Goal: Communication & Community: Answer question/provide support

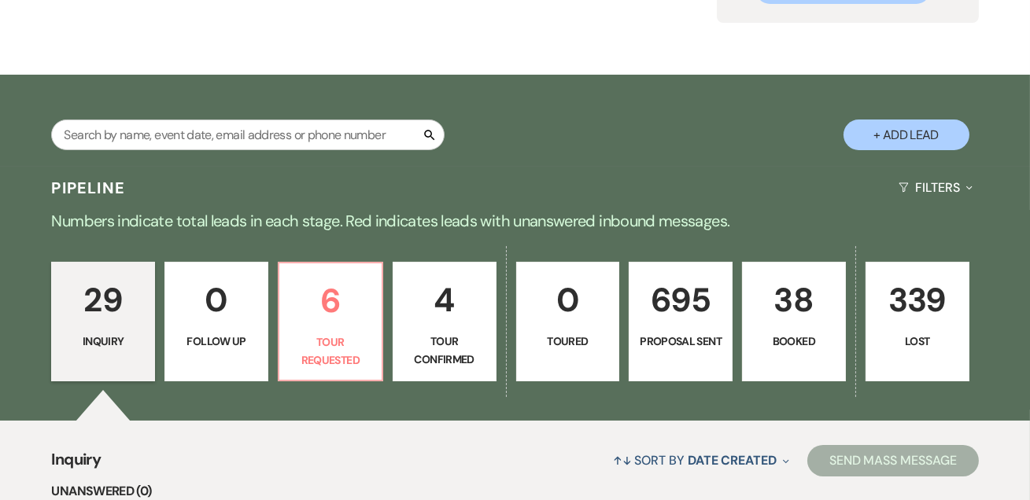
scroll to position [381, 0]
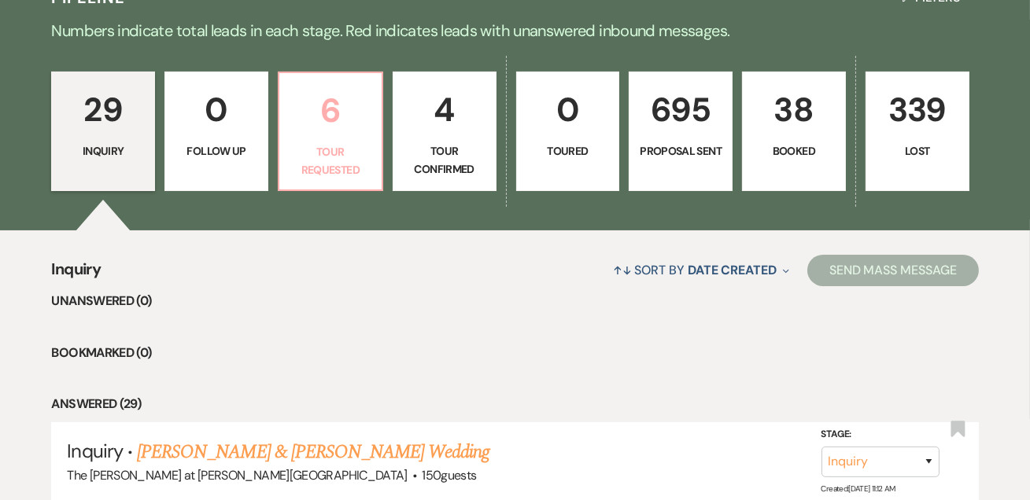
click at [330, 149] on p "Tour Requested" at bounding box center [330, 160] width 83 height 35
select select "2"
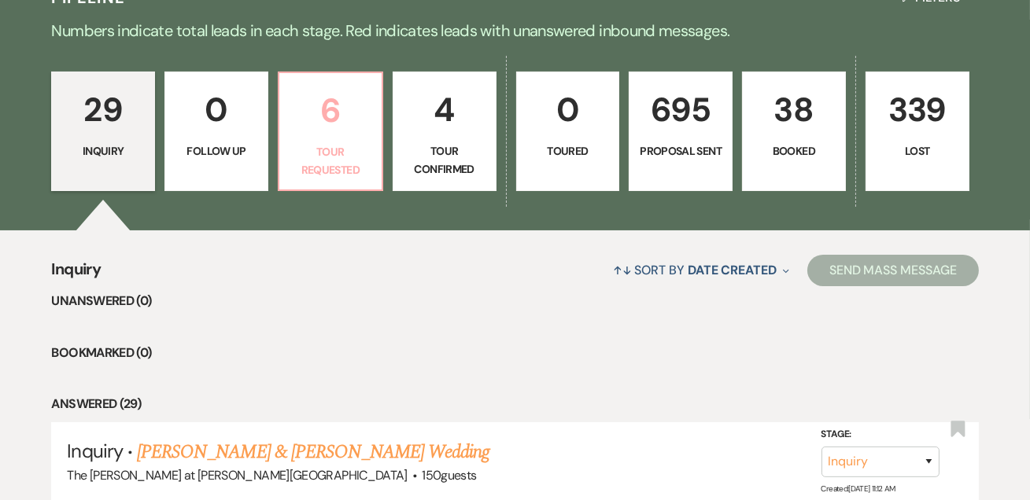
select select "2"
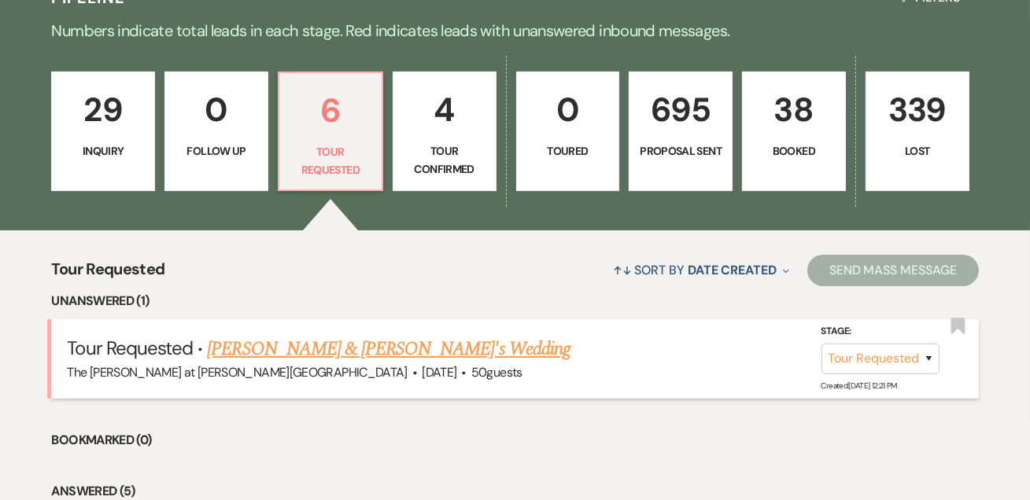
scroll to position [572, 0]
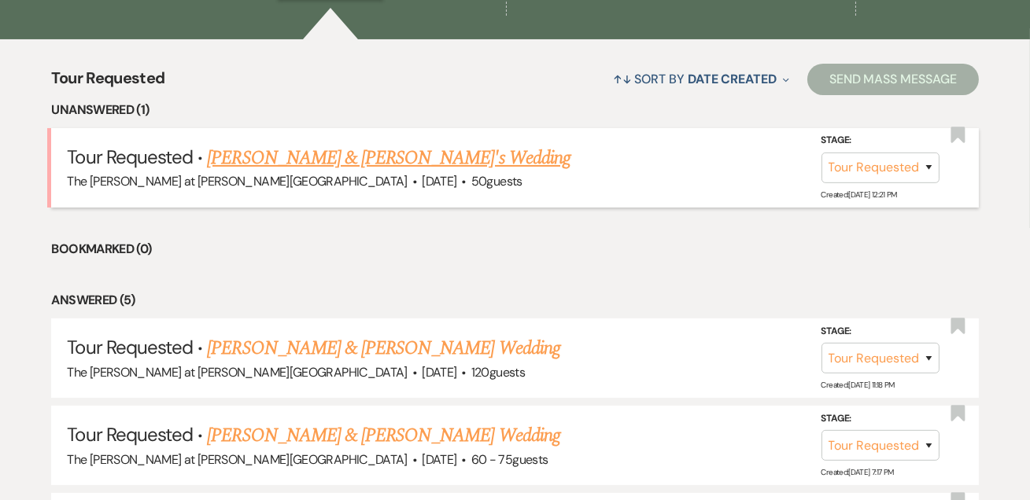
click at [390, 157] on link "Nicholas & Brittany's Wedding" at bounding box center [389, 158] width 364 height 28
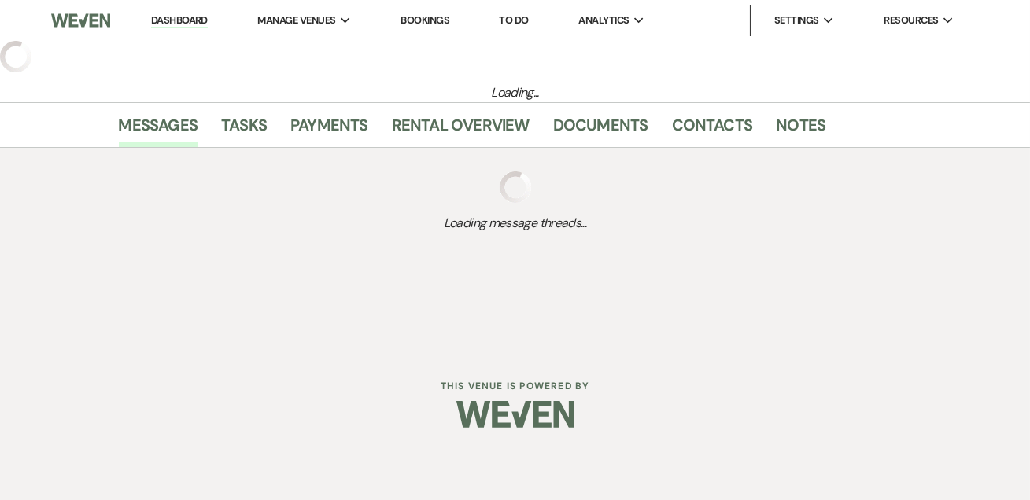
select select "2"
select select "5"
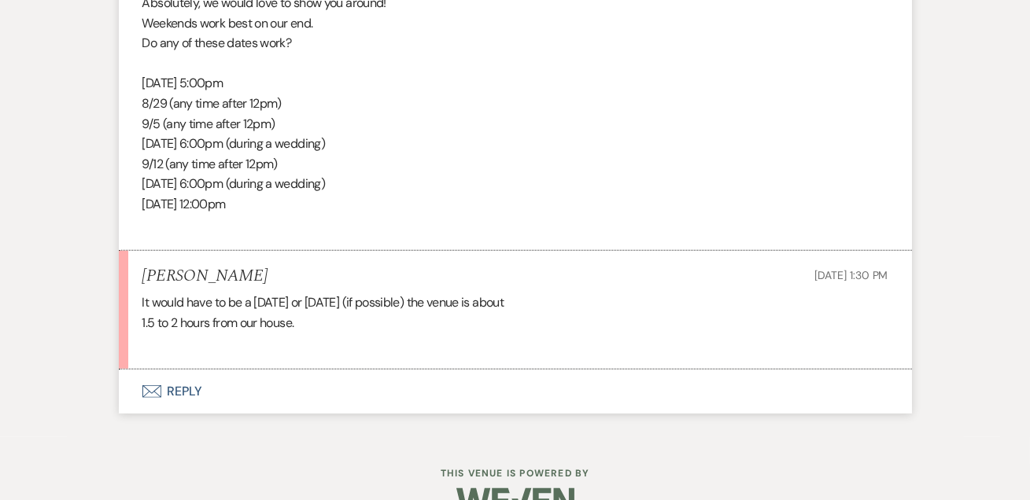
scroll to position [2254, 0]
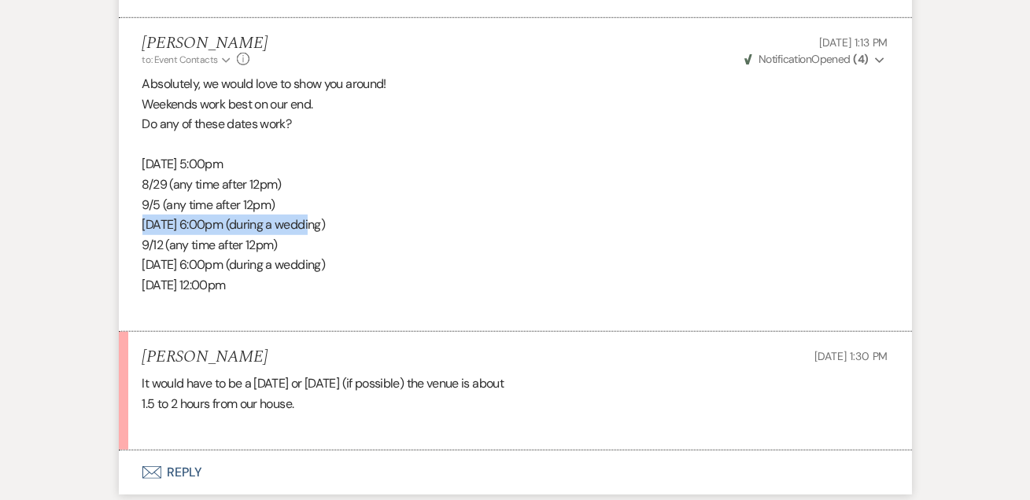
drag, startPoint x: 144, startPoint y: 204, endPoint x: 322, endPoint y: 196, distance: 178.0
click at [322, 215] on p "9/6 6:00pm (during a wedding)" at bounding box center [515, 225] width 746 height 20
copy p "9/6 6:00pm (during a wedding)"
click at [194, 455] on button "Envelope Reply" at bounding box center [515, 473] width 793 height 44
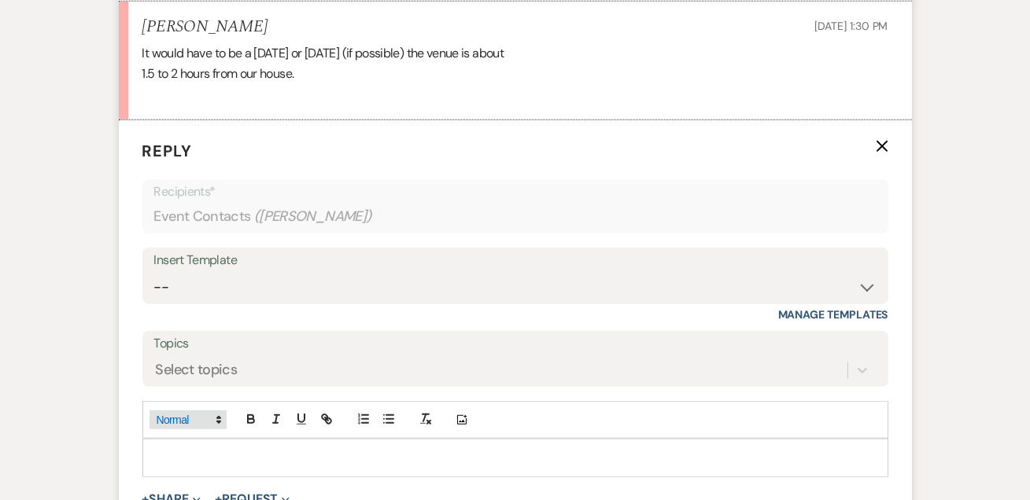
scroll to position [2594, 0]
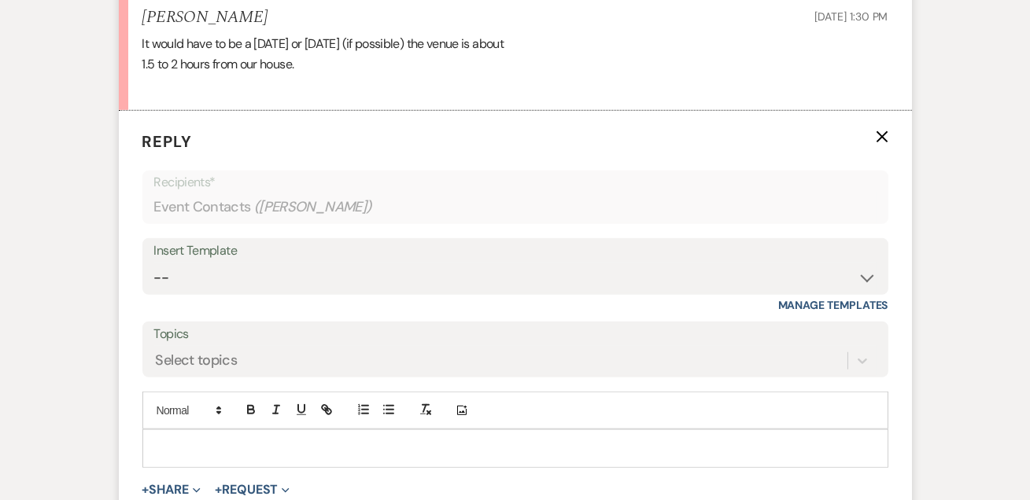
click at [201, 430] on div at bounding box center [515, 448] width 744 height 36
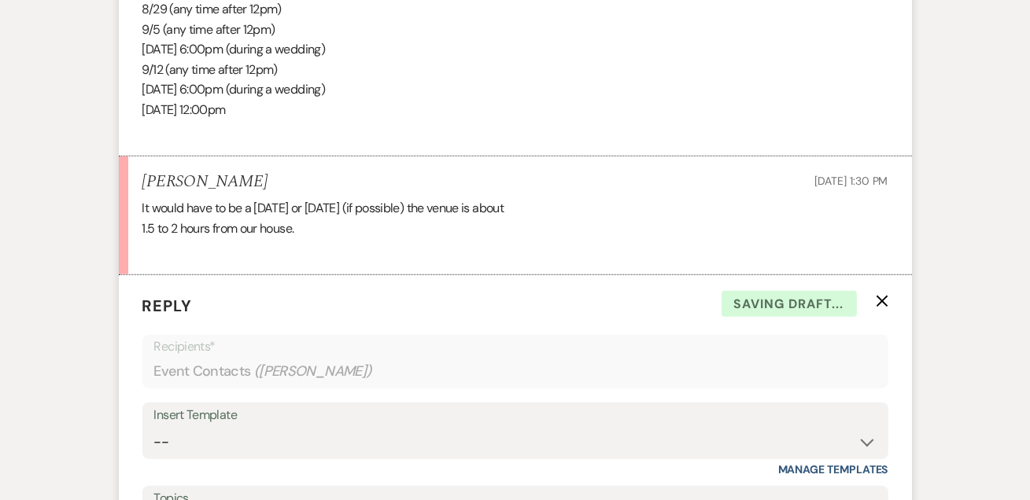
scroll to position [2402, 0]
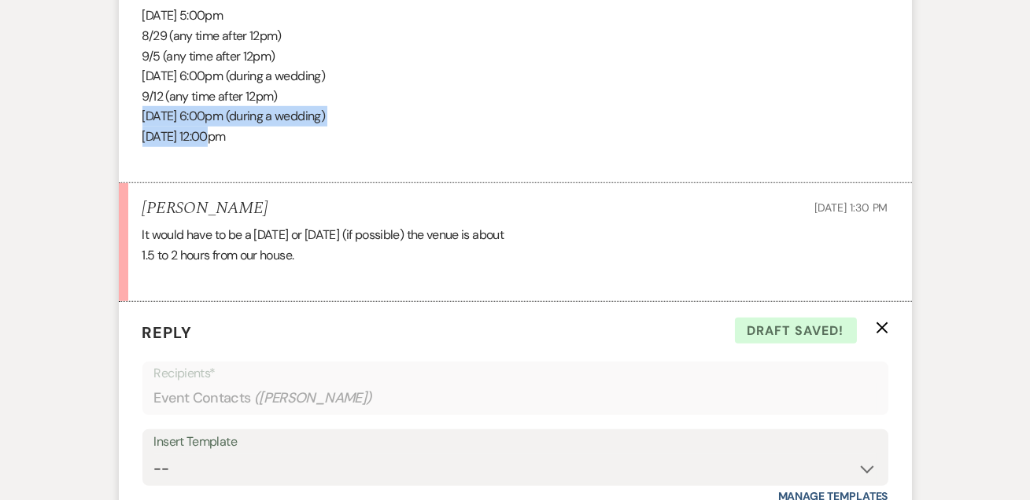
drag, startPoint x: 140, startPoint y: 91, endPoint x: 330, endPoint y: 113, distance: 191.6
click at [330, 113] on li "Jackie Spano to: Event Contacts Expand Info Aug 19, 2025, 1:13 PM Weven Check N…" at bounding box center [515, 26] width 793 height 315
copy div "9/13 6:00pm (during a wedding) 9/14 12:00pm"
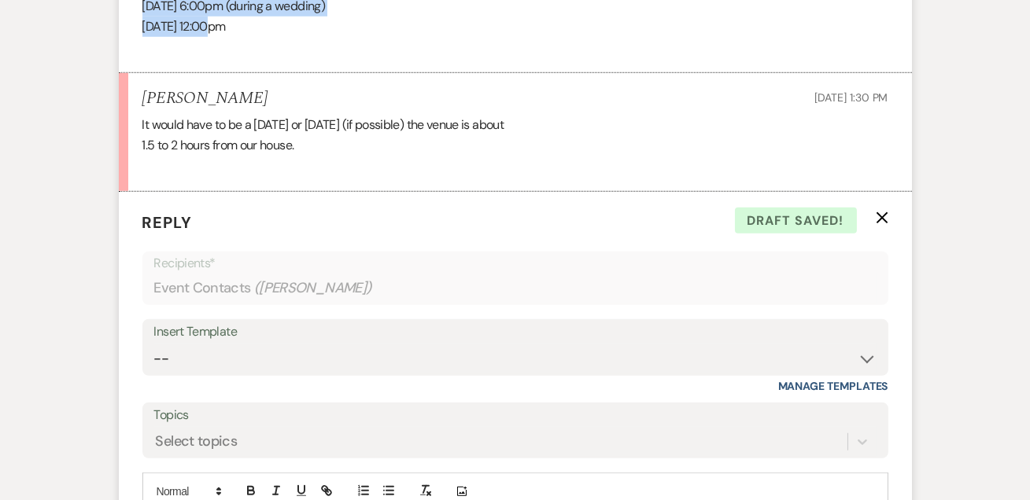
scroll to position [2689, 0]
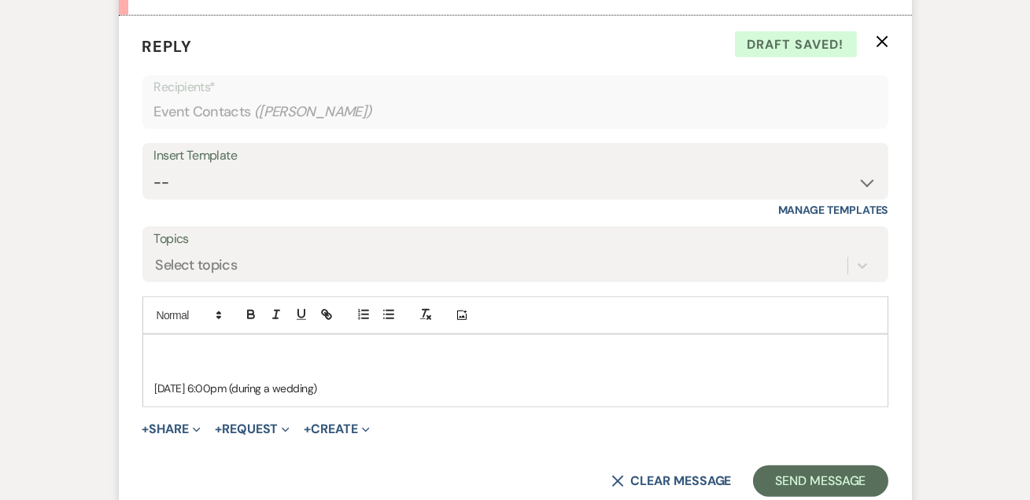
click at [334, 363] on p at bounding box center [515, 371] width 721 height 17
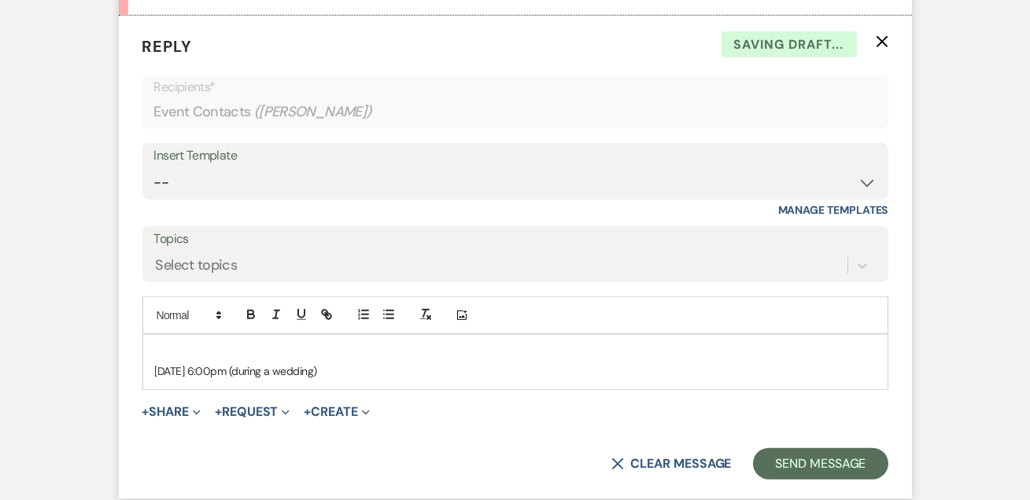
click at [334, 363] on p "9/6 6:00pm (during a wedding)" at bounding box center [515, 371] width 721 height 17
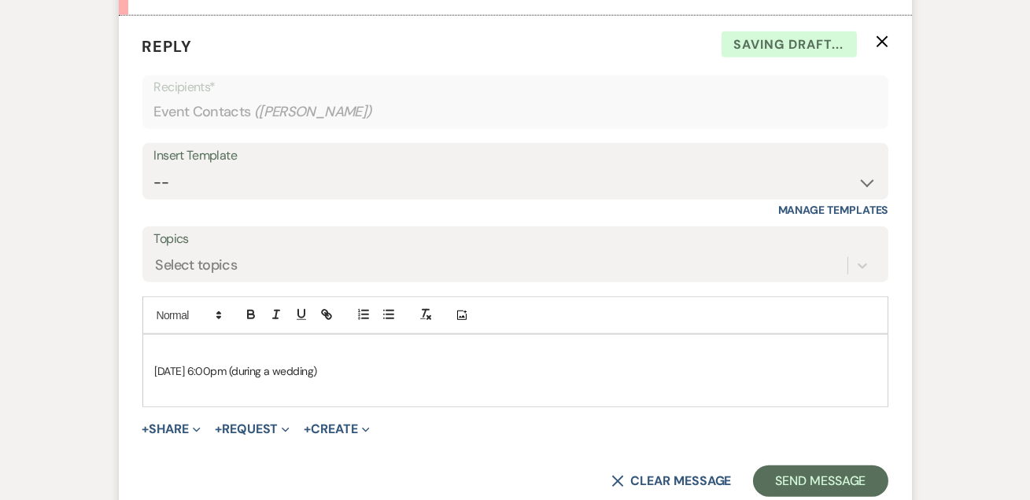
paste div
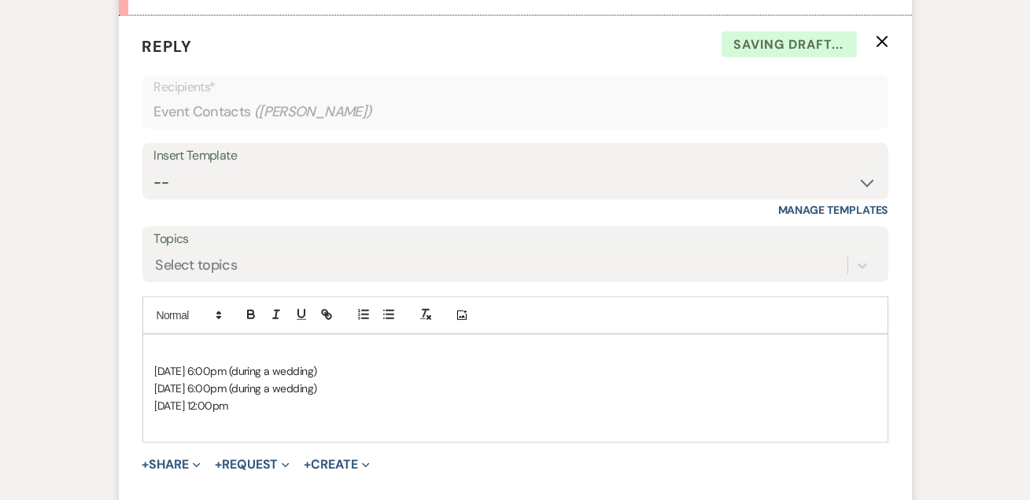
click at [297, 345] on p at bounding box center [515, 353] width 721 height 17
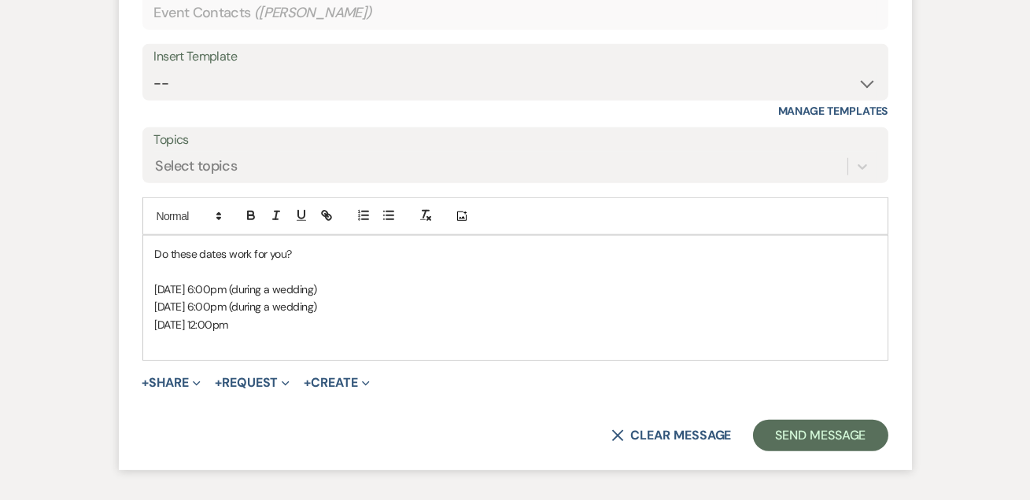
scroll to position [2877, 0]
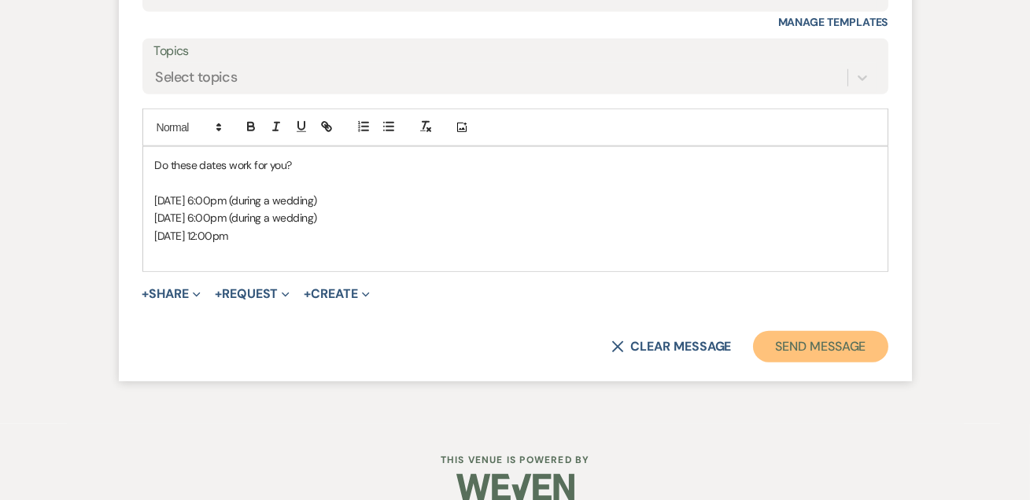
click at [822, 331] on button "Send Message" at bounding box center [820, 346] width 135 height 31
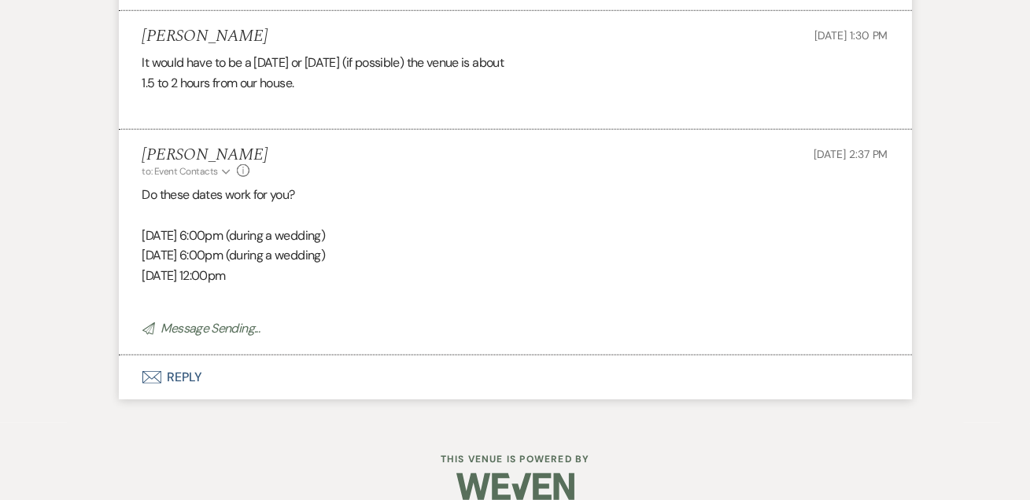
scroll to position [0, 0]
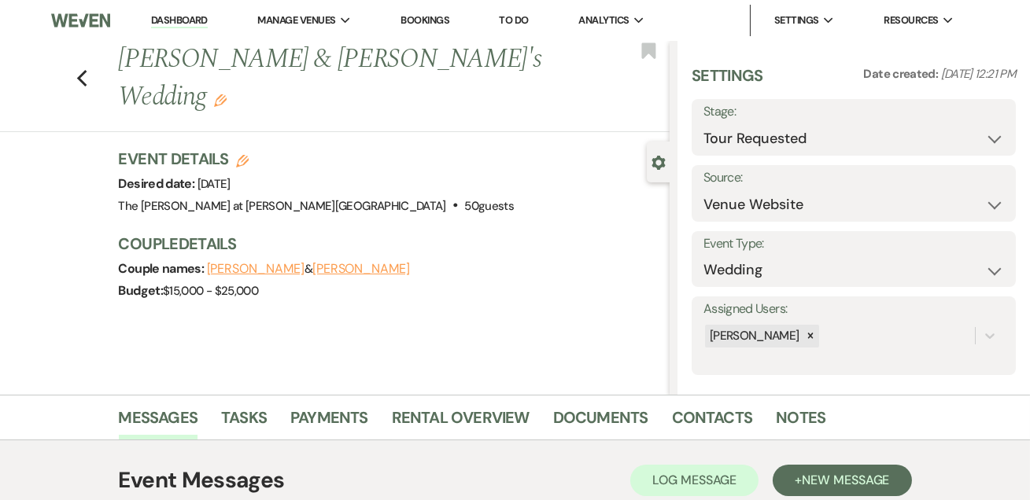
click at [162, 31] on li "Dashboard" at bounding box center [179, 20] width 72 height 31
drag, startPoint x: 162, startPoint y: 23, endPoint x: 175, endPoint y: 2, distance: 24.0
click at [162, 22] on link "Dashboard" at bounding box center [179, 20] width 57 height 15
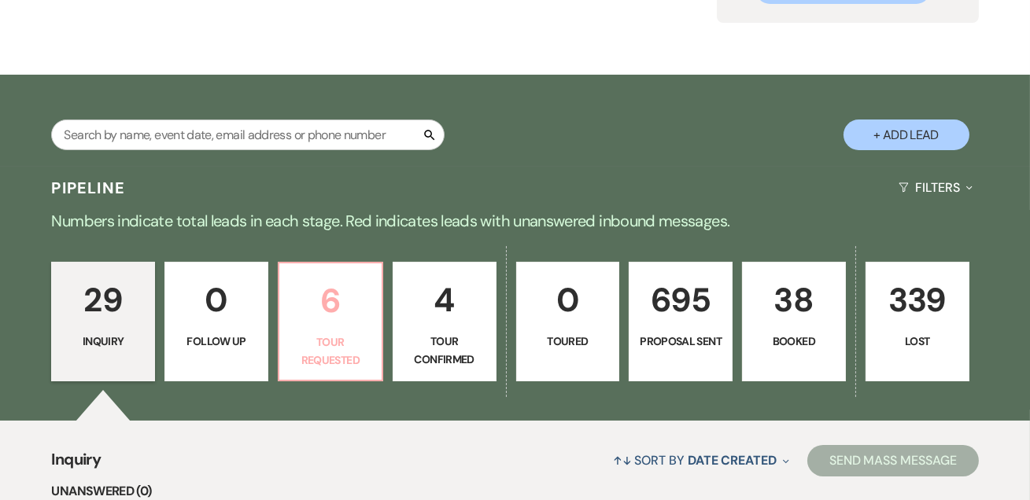
click at [345, 296] on p "6" at bounding box center [330, 301] width 83 height 53
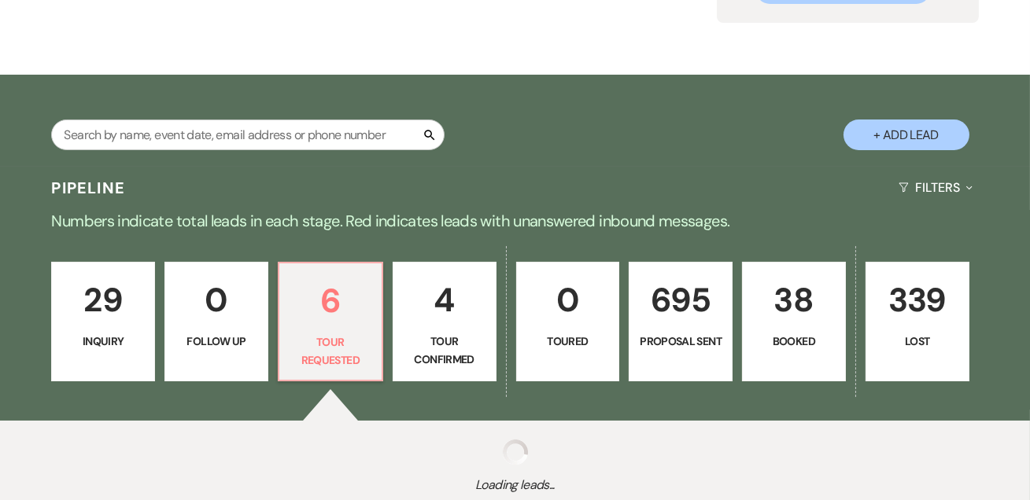
select select "2"
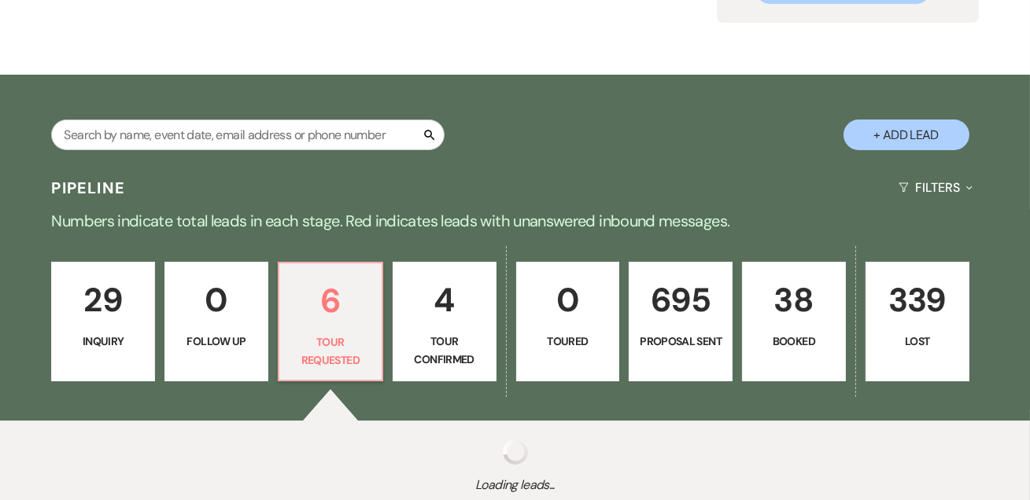
select select "2"
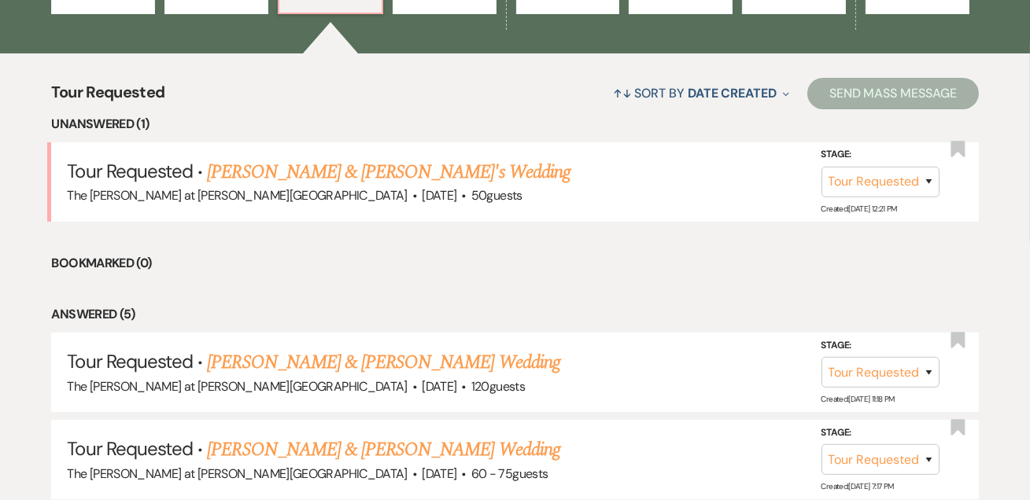
scroll to position [572, 0]
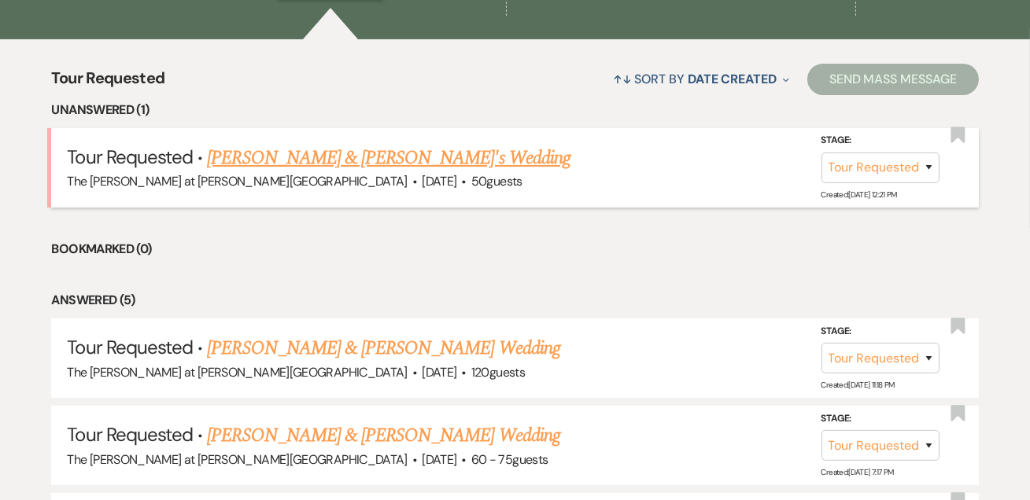
click at [271, 153] on link "Nicholas & Brittany's Wedding" at bounding box center [389, 158] width 364 height 28
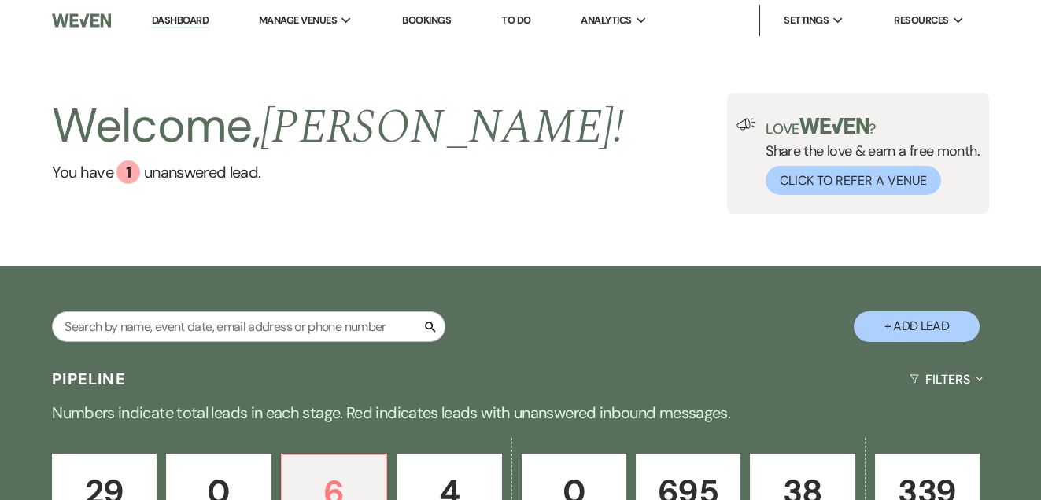
select select "2"
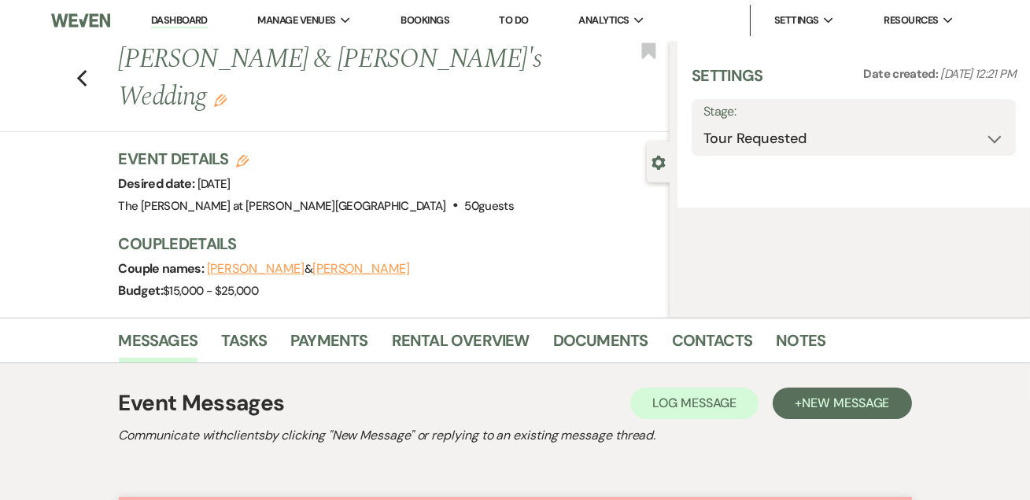
select select "5"
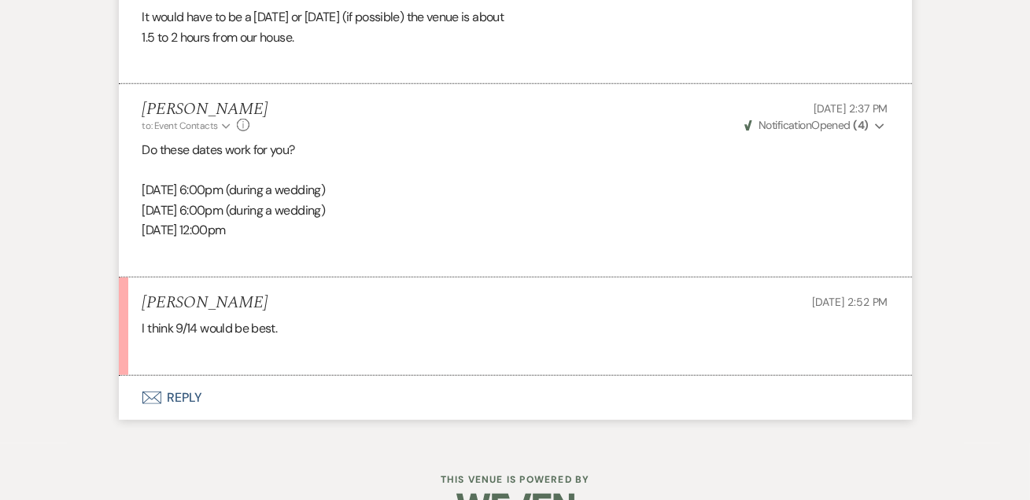
scroll to position [2640, 0]
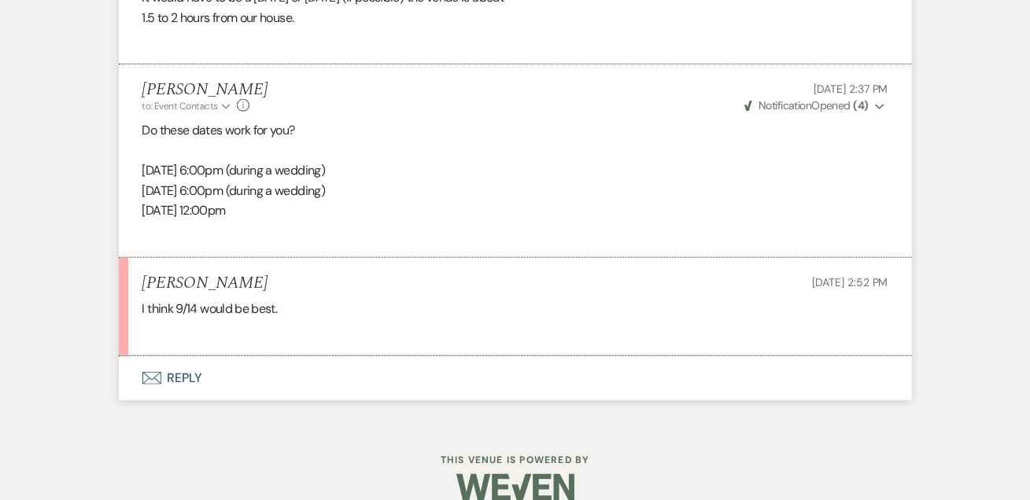
click at [194, 356] on button "Envelope Reply" at bounding box center [515, 378] width 793 height 44
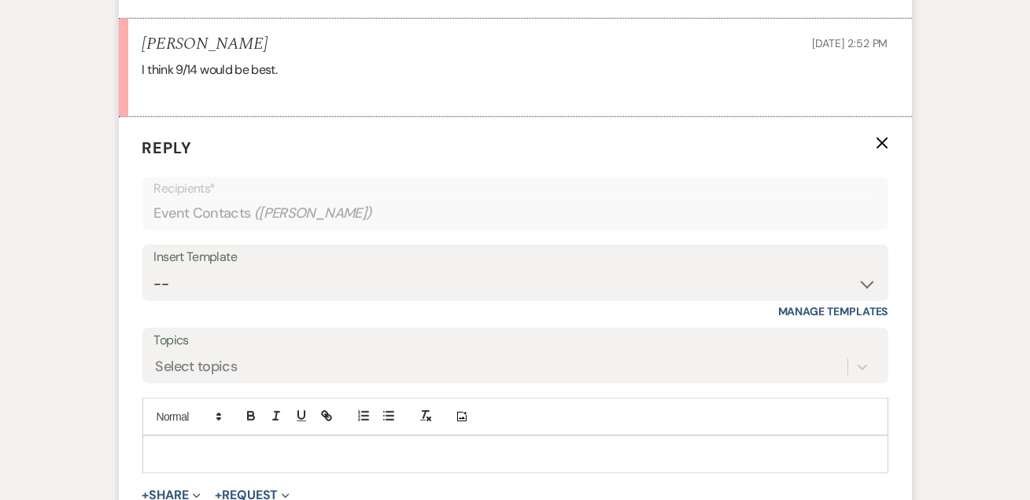
scroll to position [2885, 0]
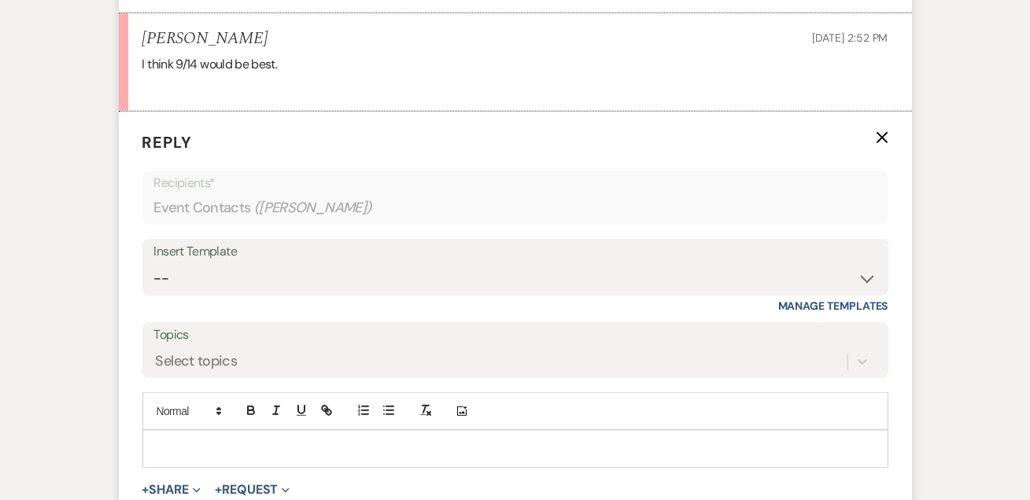
click at [199, 431] on div at bounding box center [515, 449] width 744 height 36
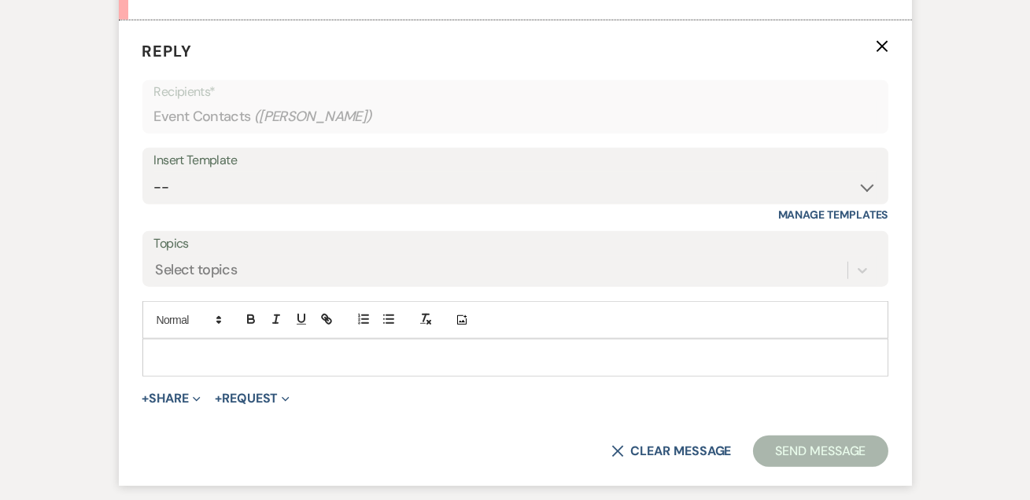
scroll to position [3075, 0]
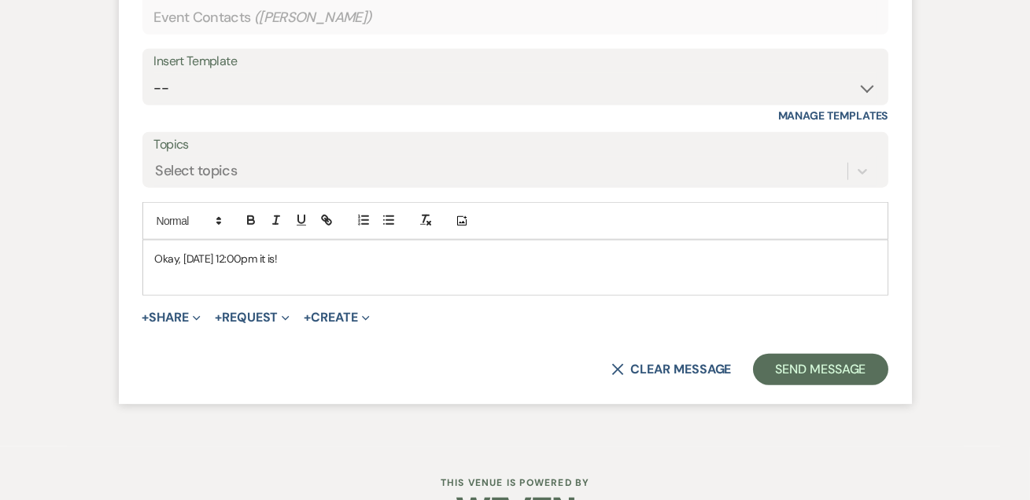
drag, startPoint x: 291, startPoint y: 489, endPoint x: 310, endPoint y: 445, distance: 47.2
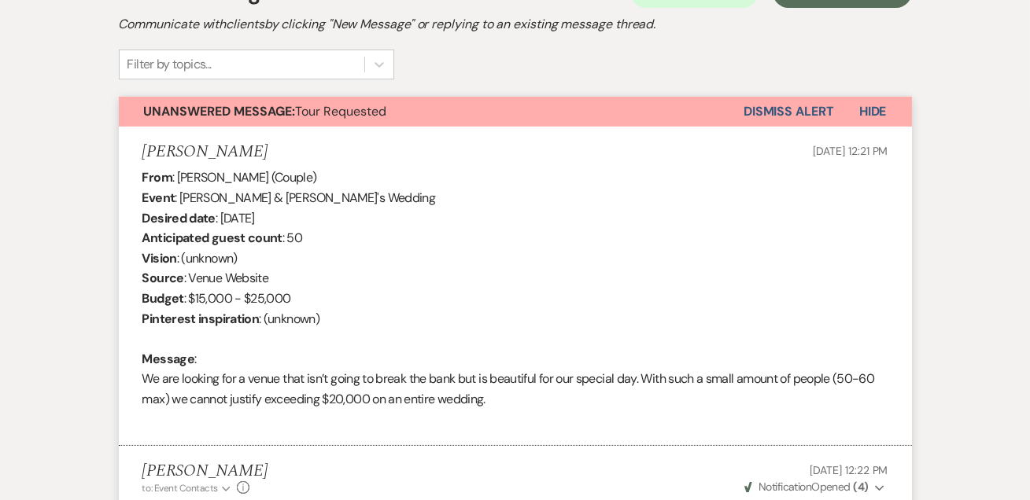
scroll to position [596, 0]
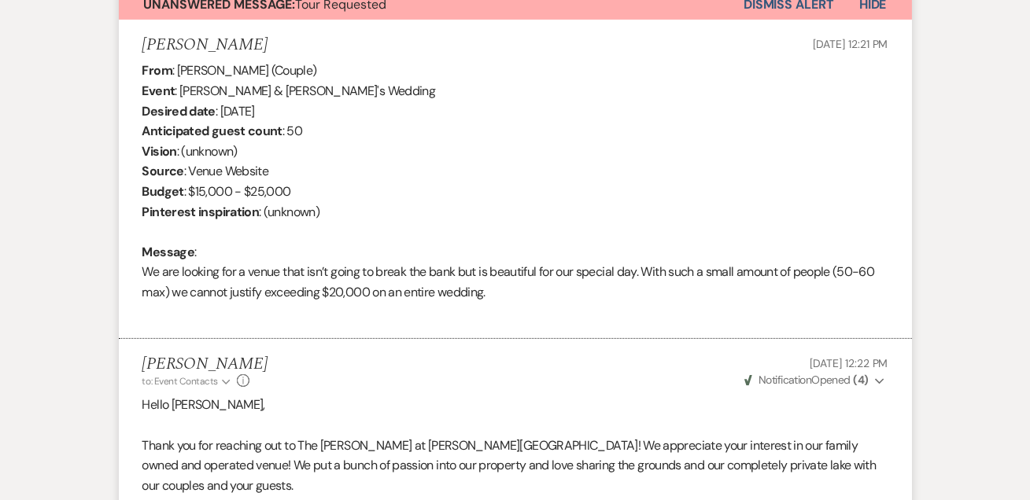
click at [415, 337] on li "Brittany Aug 19, 2025, 12:21 PM From : Brittany (Couple) Event : Nicholas & Bri…" at bounding box center [515, 179] width 793 height 319
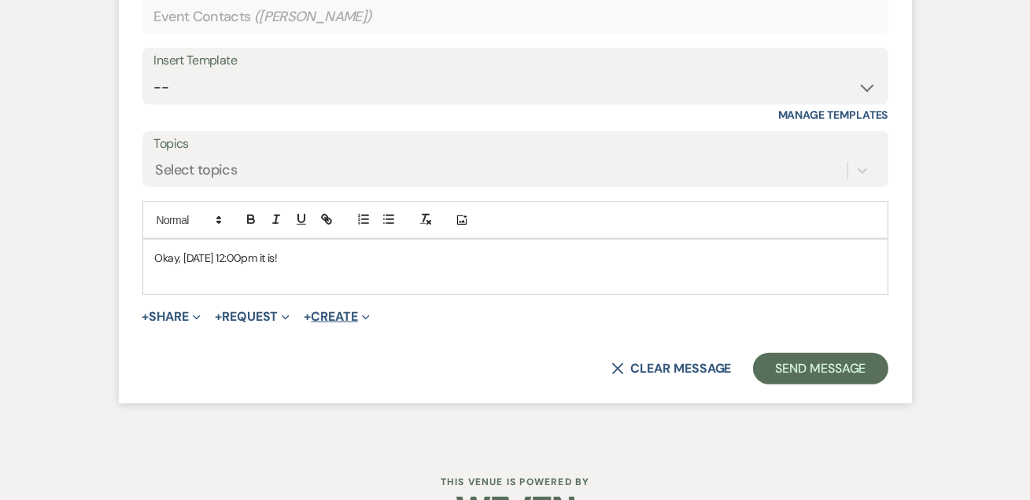
scroll to position [3097, 0]
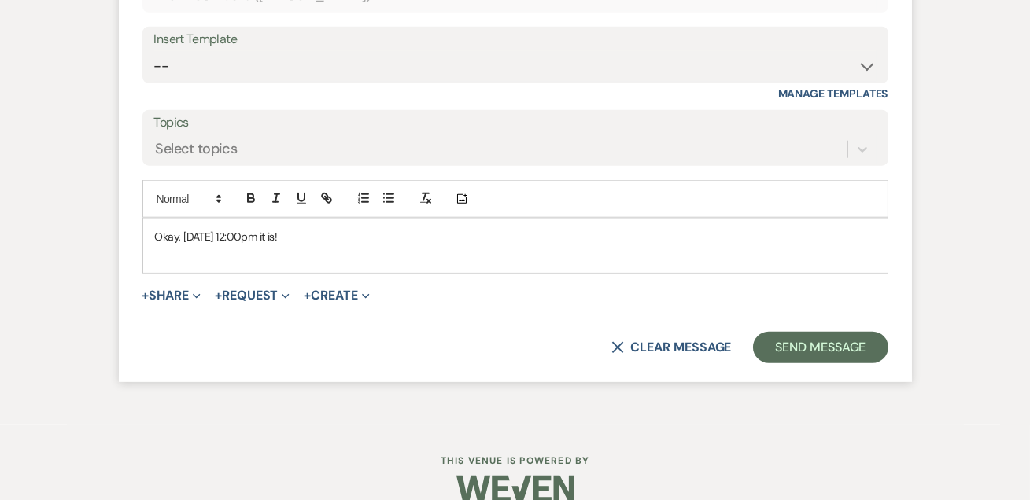
click at [347, 246] on p at bounding box center [515, 254] width 721 height 17
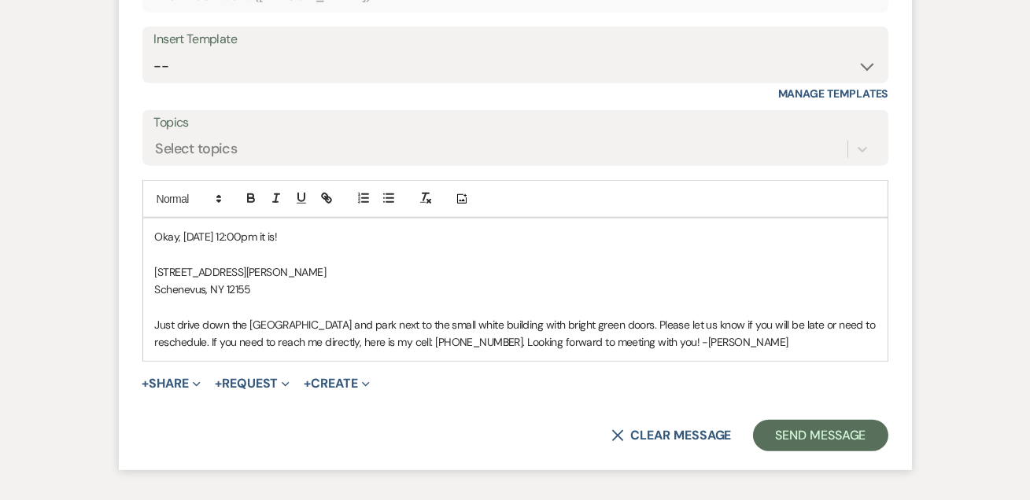
click at [616, 316] on p "Just drive down the long driveway and park next to the small white building wit…" at bounding box center [515, 333] width 721 height 35
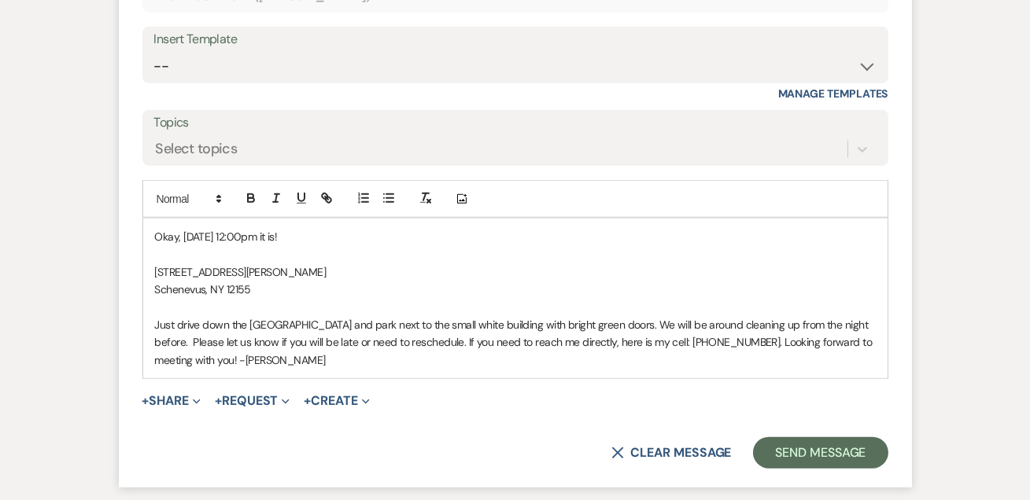
click at [784, 316] on p "Just drive down the long driveway and park next to the small white building wit…" at bounding box center [515, 342] width 721 height 53
click at [566, 339] on p "Just drive down the long driveway and park next to the small white building wit…" at bounding box center [515, 342] width 721 height 53
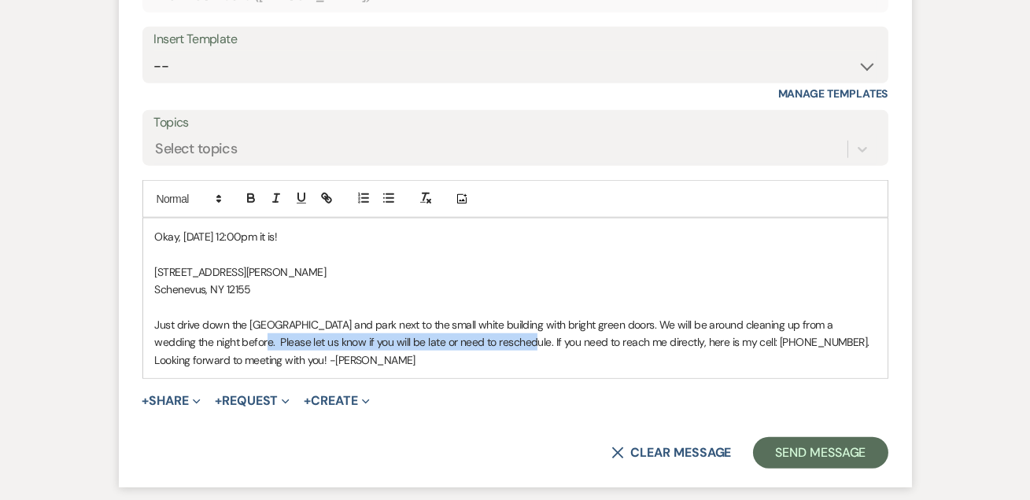
drag, startPoint x: 219, startPoint y: 313, endPoint x: 489, endPoint y: 313, distance: 269.9
click at [489, 316] on p "Just drive down the long driveway and park next to the small white building wit…" at bounding box center [515, 342] width 721 height 53
click at [249, 194] on icon "button" at bounding box center [251, 196] width 6 height 4
drag, startPoint x: 473, startPoint y: 354, endPoint x: 630, endPoint y: 352, distance: 157.4
click at [474, 354] on form "Reply X Saving draft... Recipients* Event Contacts ( Brittany ) Insert Template…" at bounding box center [515, 193] width 793 height 589
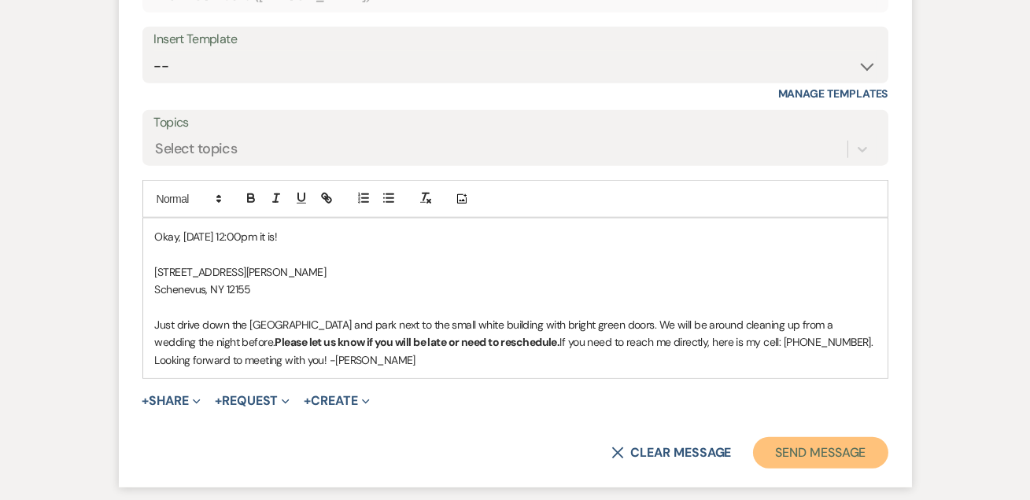
click at [786, 438] on button "Send Message" at bounding box center [820, 453] width 135 height 31
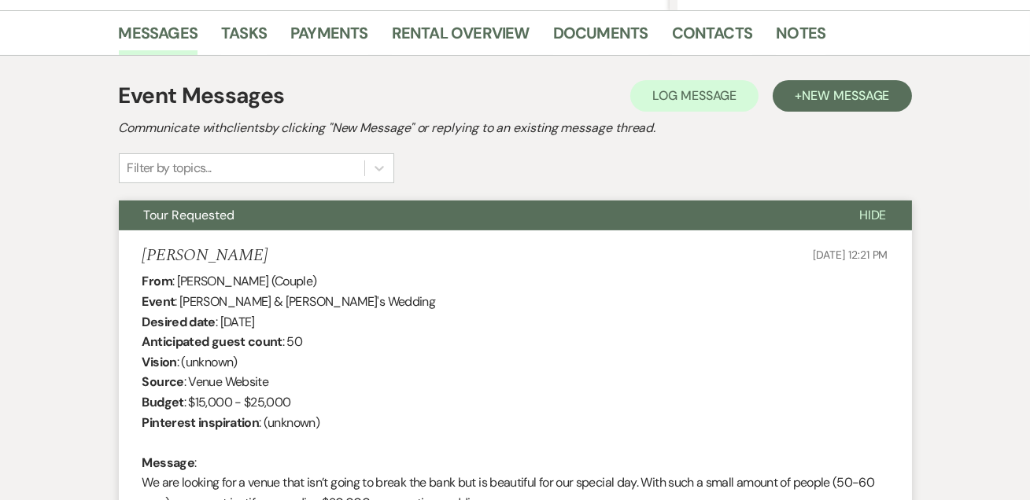
scroll to position [0, 0]
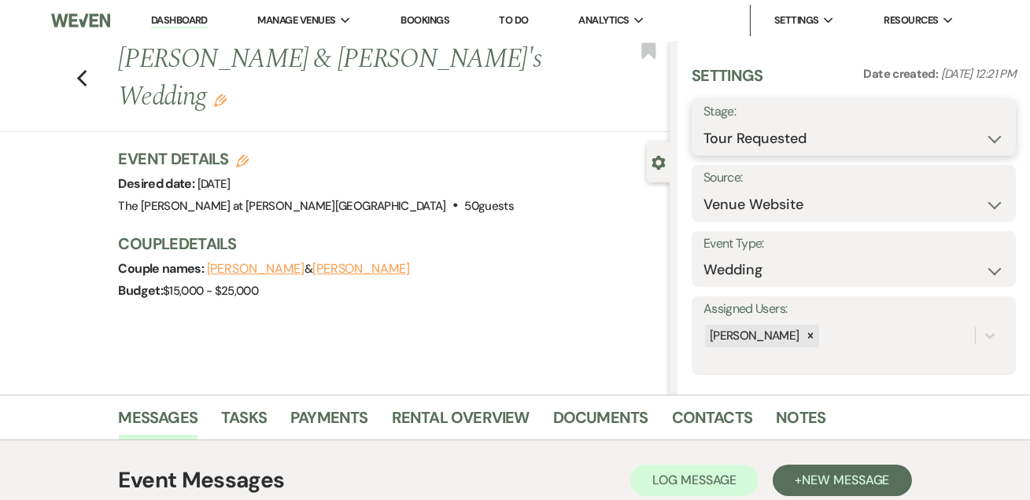
click at [893, 138] on select "Inquiry Follow Up Tour Requested Tour Confirmed Toured Proposal Sent Booked Lost" at bounding box center [853, 139] width 301 height 31
select select "4"
click at [703, 124] on select "Inquiry Follow Up Tour Requested Tour Confirmed Toured Proposal Sent Booked Lost" at bounding box center [853, 139] width 301 height 31
click at [966, 113] on button "Save" at bounding box center [982, 127] width 68 height 31
click at [172, 10] on li "Dashboard" at bounding box center [179, 20] width 72 height 31
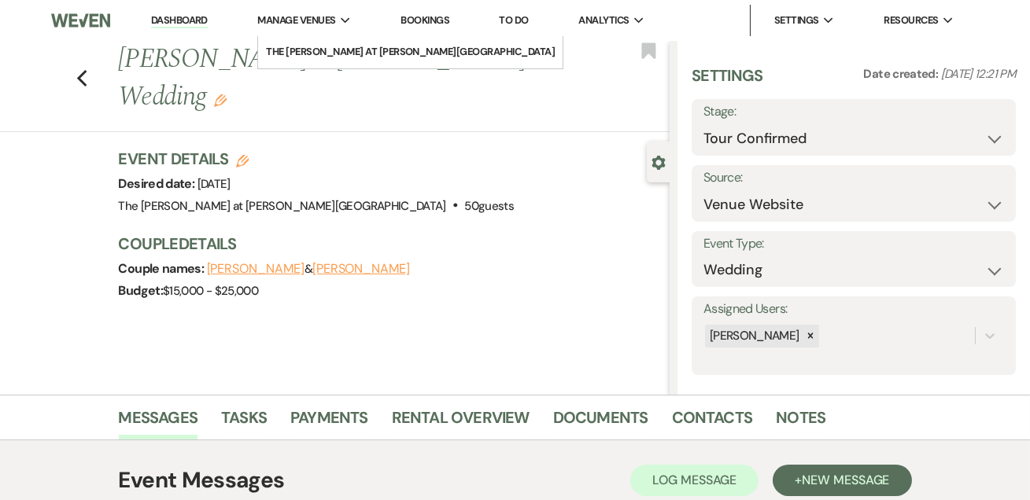
drag, startPoint x: 177, startPoint y: 17, endPoint x: 268, endPoint y: 17, distance: 91.3
click at [177, 17] on link "Dashboard" at bounding box center [179, 20] width 57 height 15
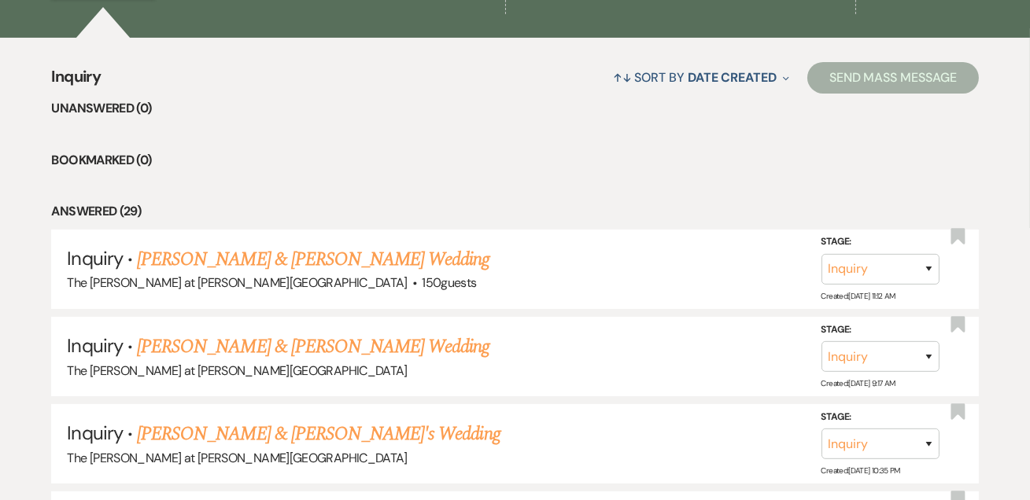
scroll to position [286, 0]
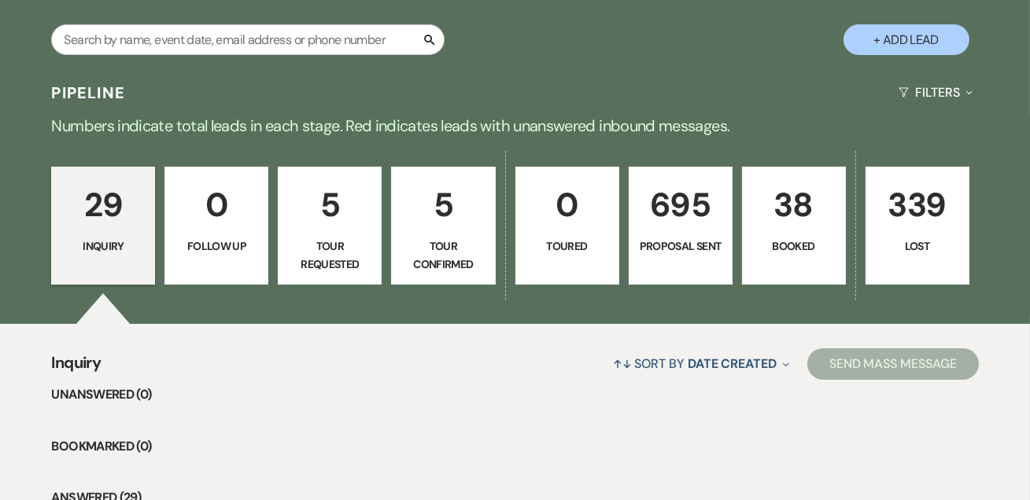
click at [417, 211] on p "5" at bounding box center [442, 205] width 83 height 53
select select "4"
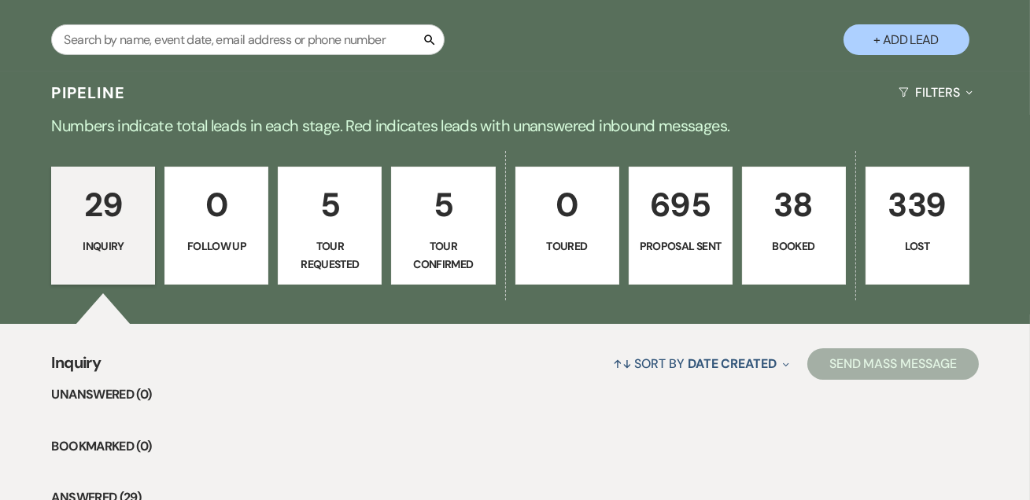
select select "4"
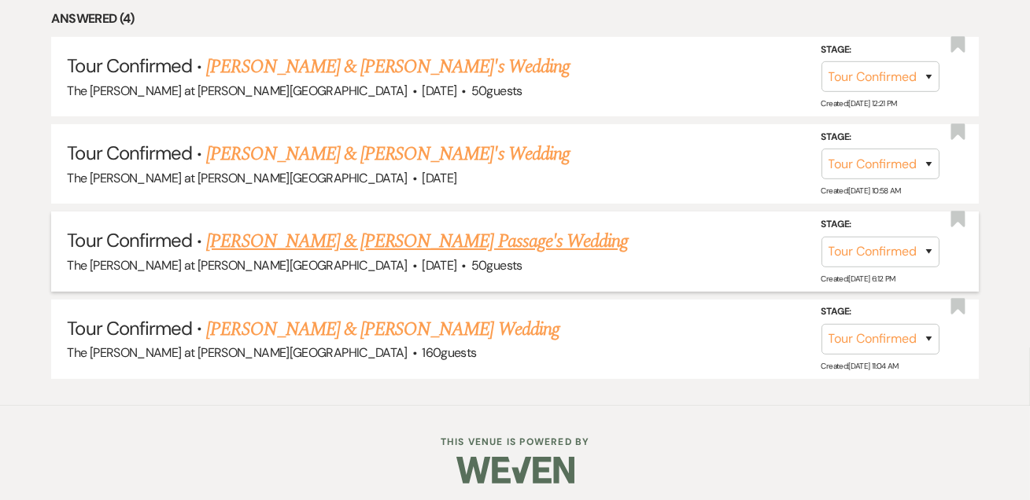
scroll to position [661, 0]
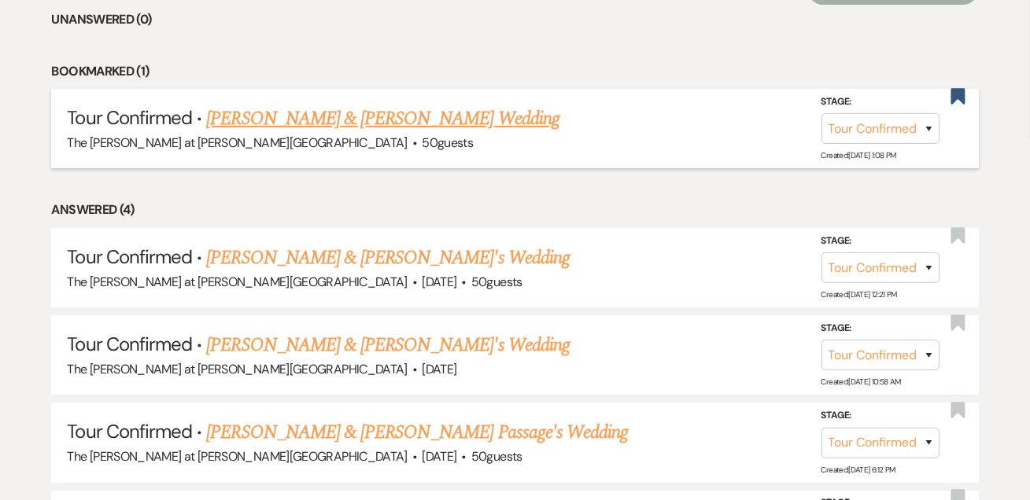
drag, startPoint x: 271, startPoint y: 123, endPoint x: 328, endPoint y: 130, distance: 57.9
click at [272, 123] on link "Kevin Ritz & Brenna Spaulding's Wedding" at bounding box center [382, 119] width 353 height 28
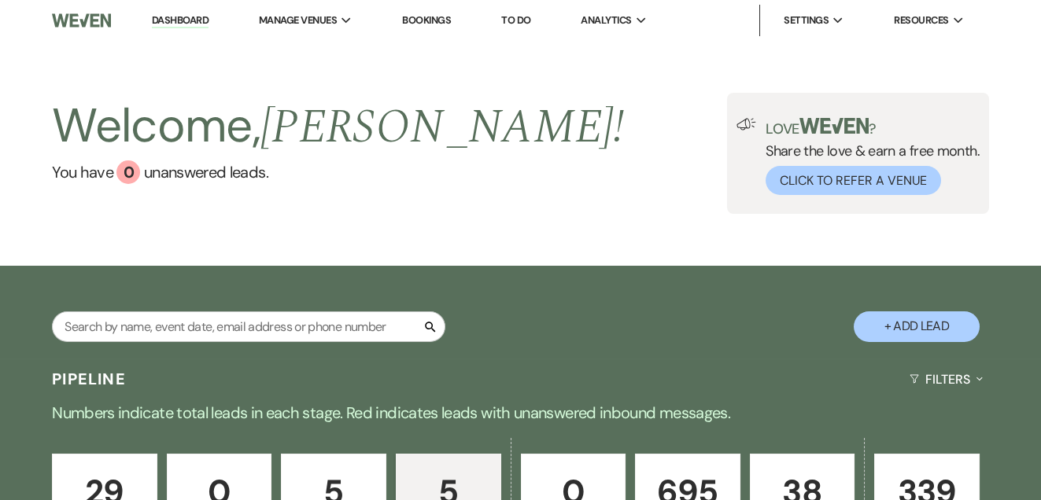
select select "4"
select select "17"
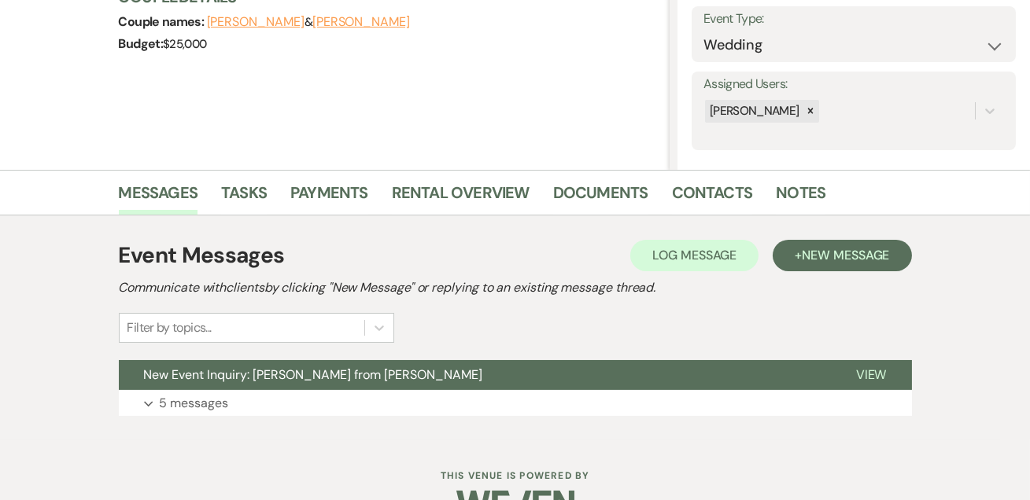
scroll to position [264, 0]
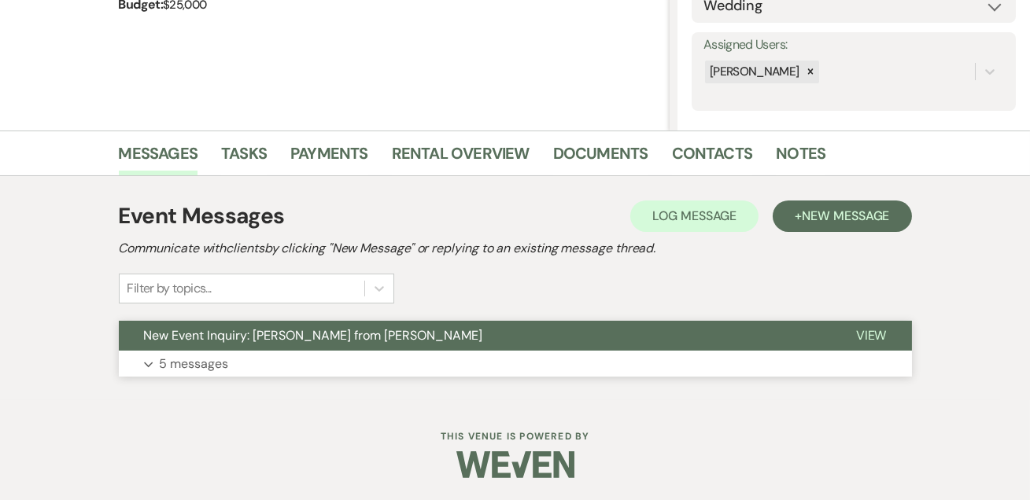
click at [201, 351] on button "Expand 5 messages" at bounding box center [515, 364] width 793 height 27
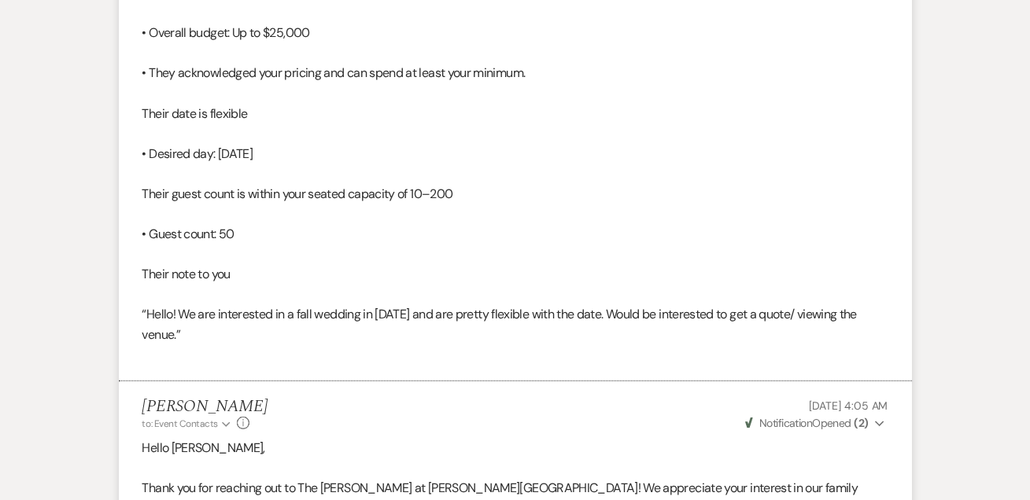
scroll to position [0, 0]
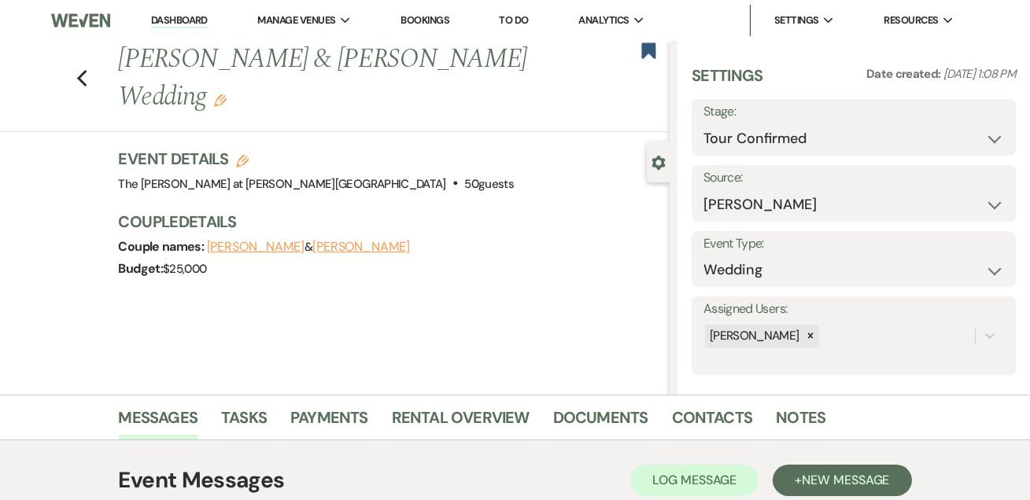
click at [179, 21] on link "Dashboard" at bounding box center [179, 20] width 57 height 15
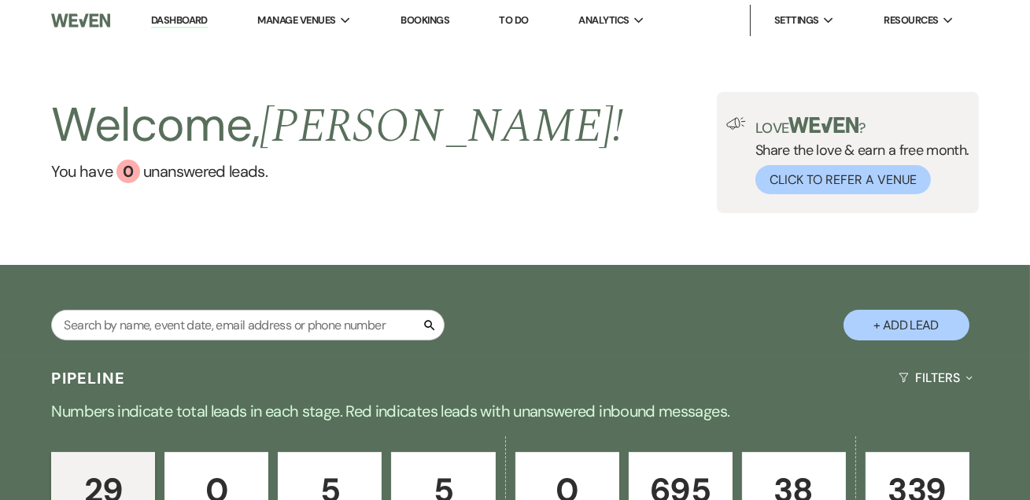
click at [166, 21] on link "Dashboard" at bounding box center [179, 20] width 57 height 15
drag, startPoint x: 189, startPoint y: 14, endPoint x: 362, endPoint y: 242, distance: 285.8
click at [189, 14] on link "Dashboard" at bounding box center [179, 20] width 57 height 15
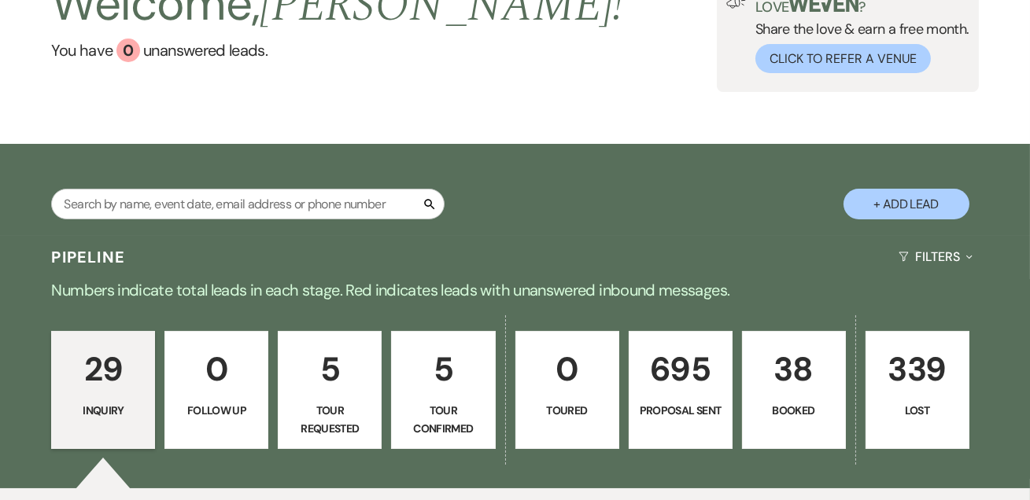
scroll to position [190, 0]
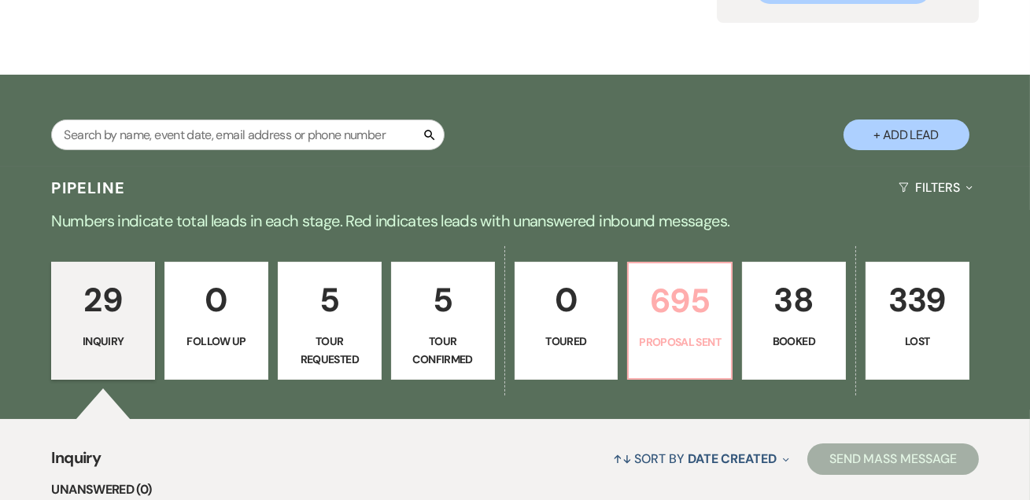
click at [699, 283] on p "695" at bounding box center [679, 301] width 83 height 53
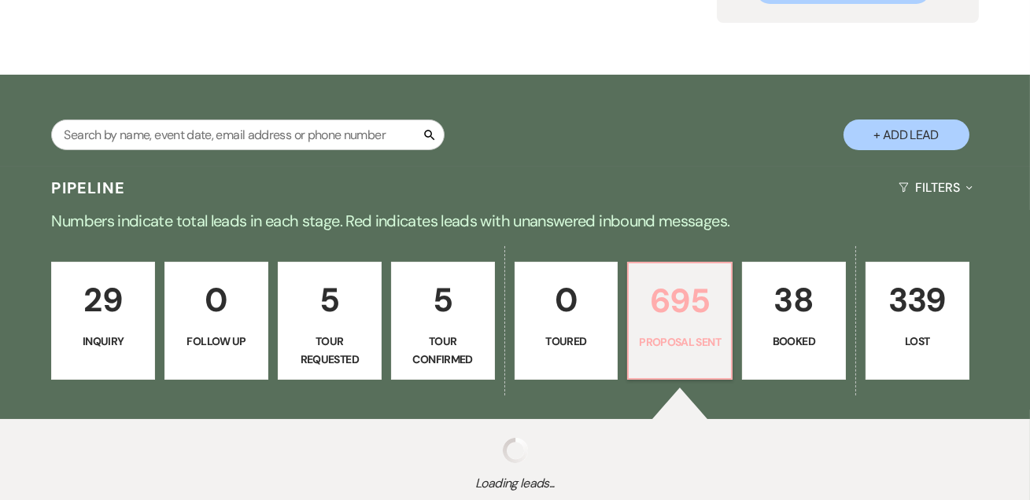
select select "6"
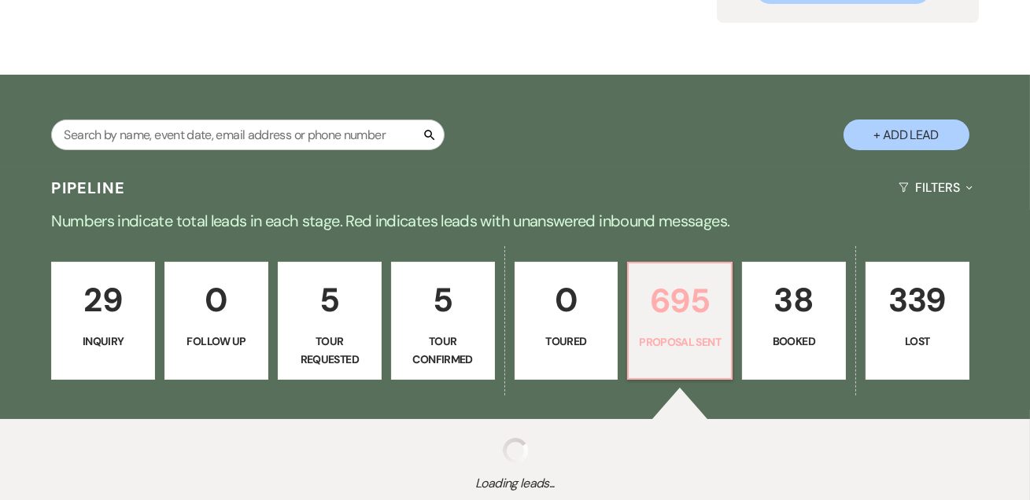
select select "6"
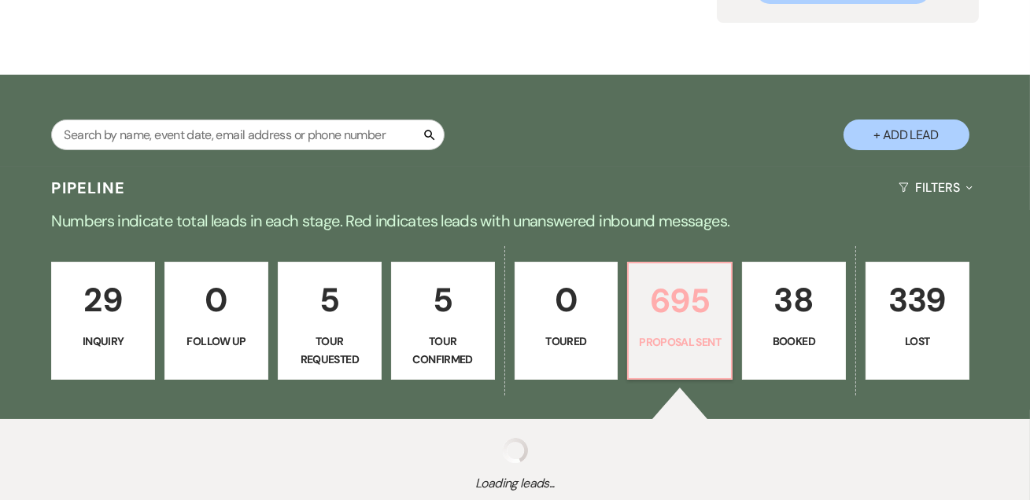
select select "6"
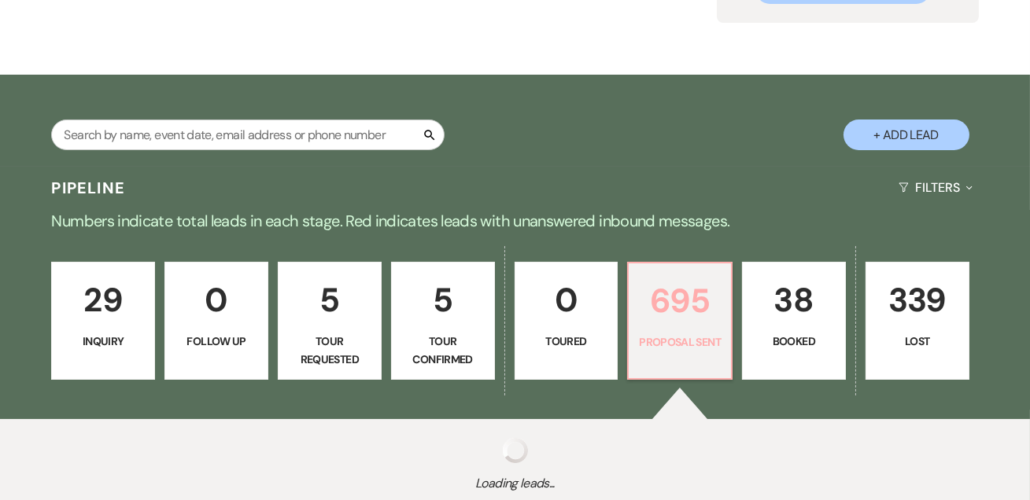
select select "6"
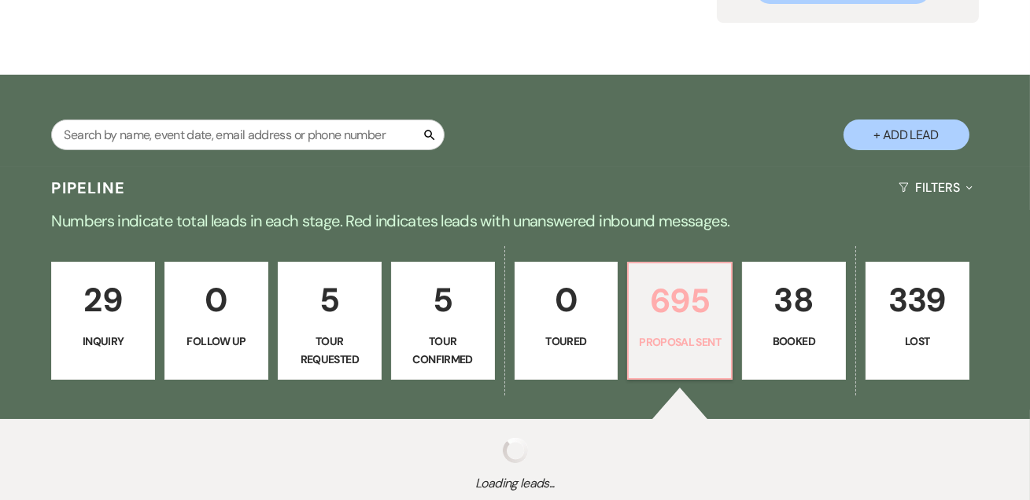
select select "6"
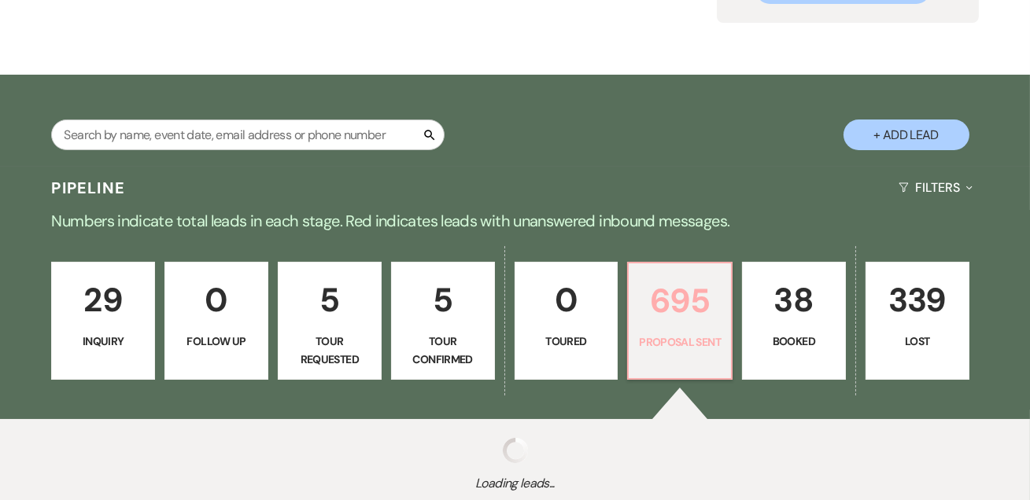
select select "6"
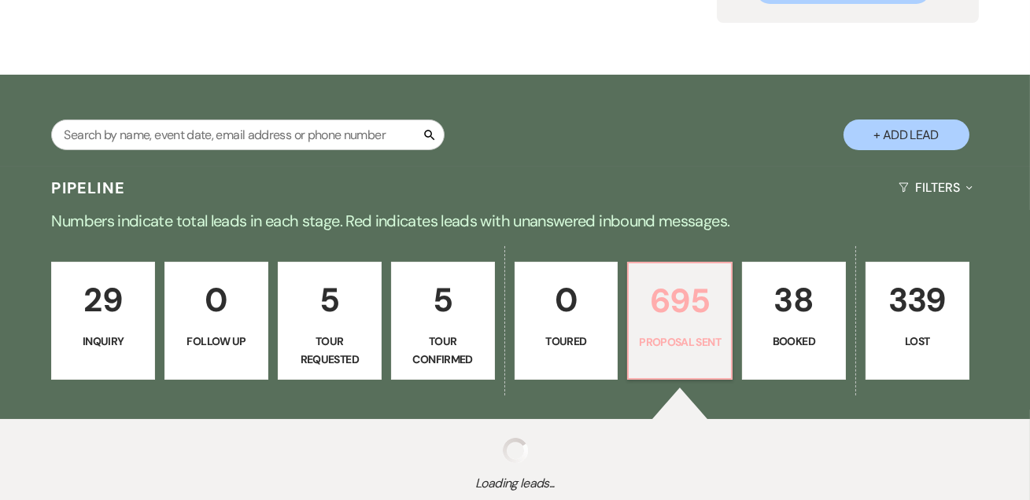
select select "6"
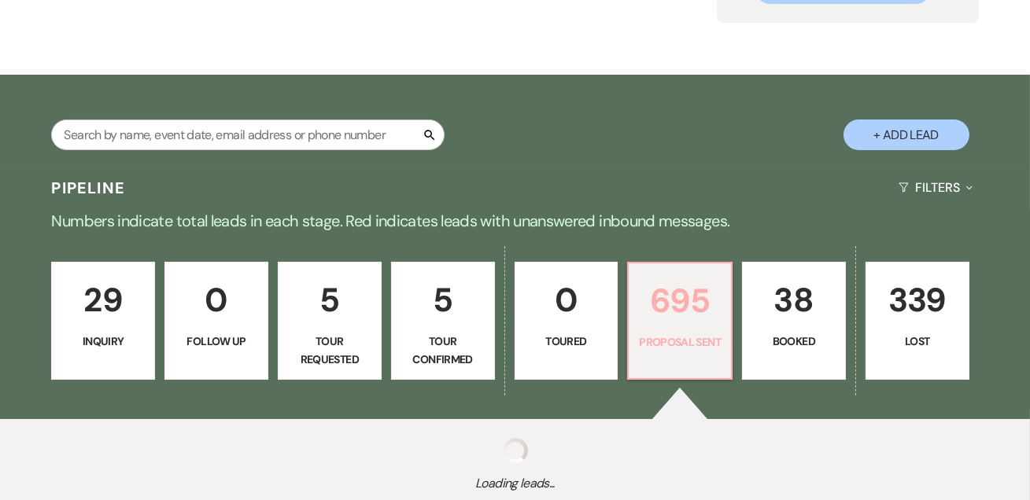
select select "6"
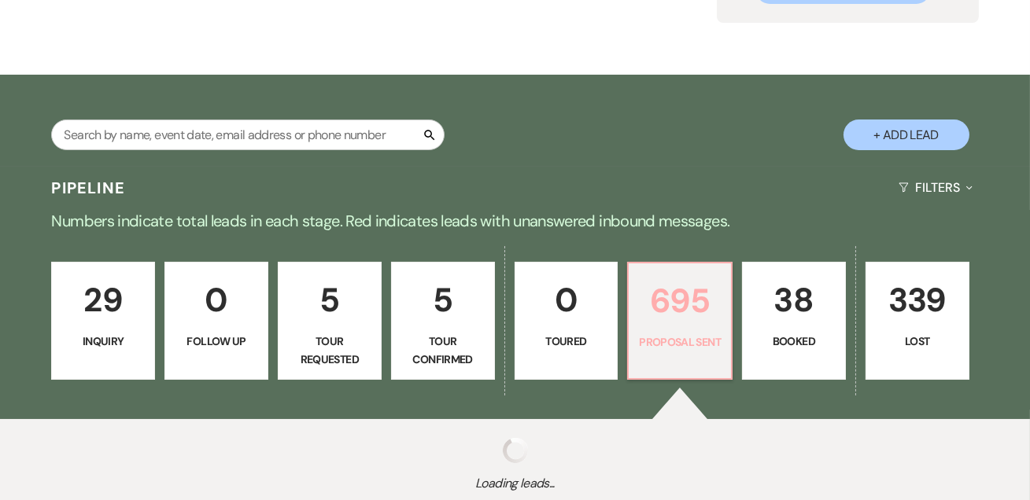
select select "6"
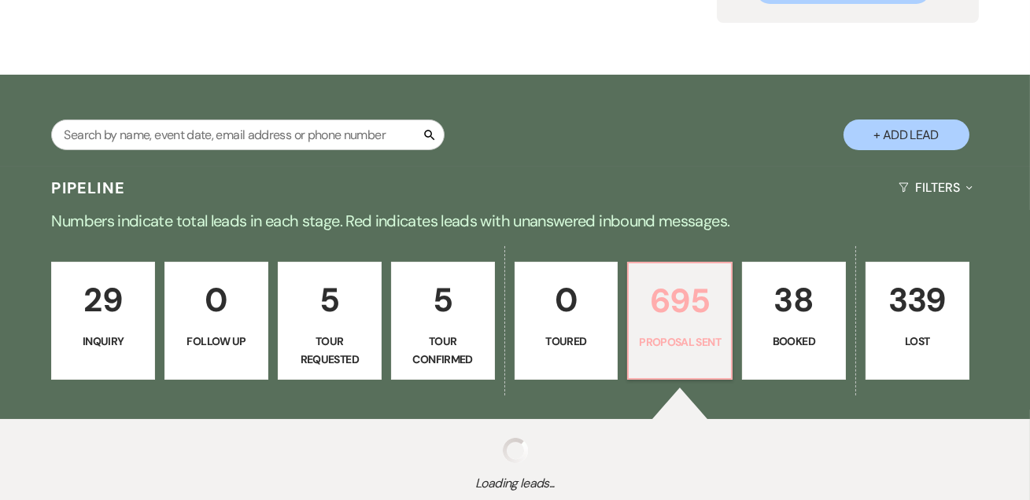
select select "6"
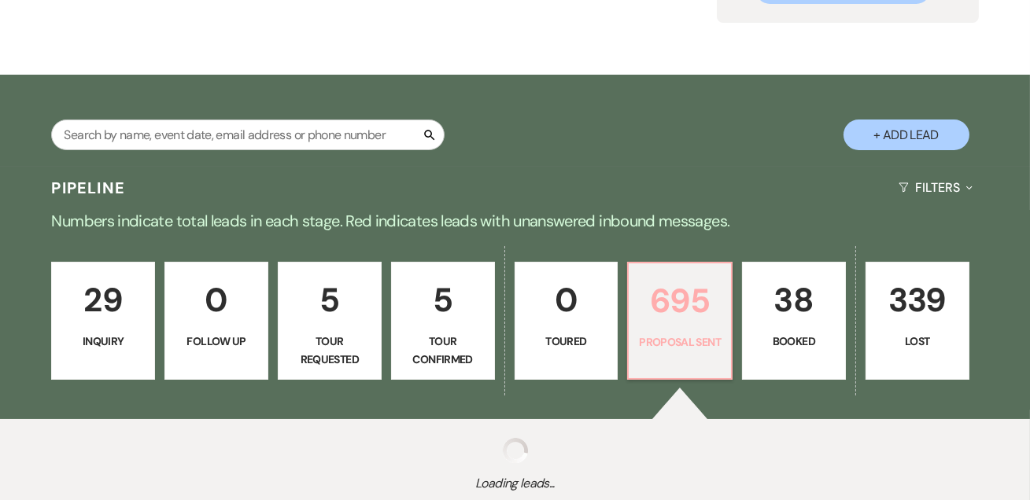
select select "6"
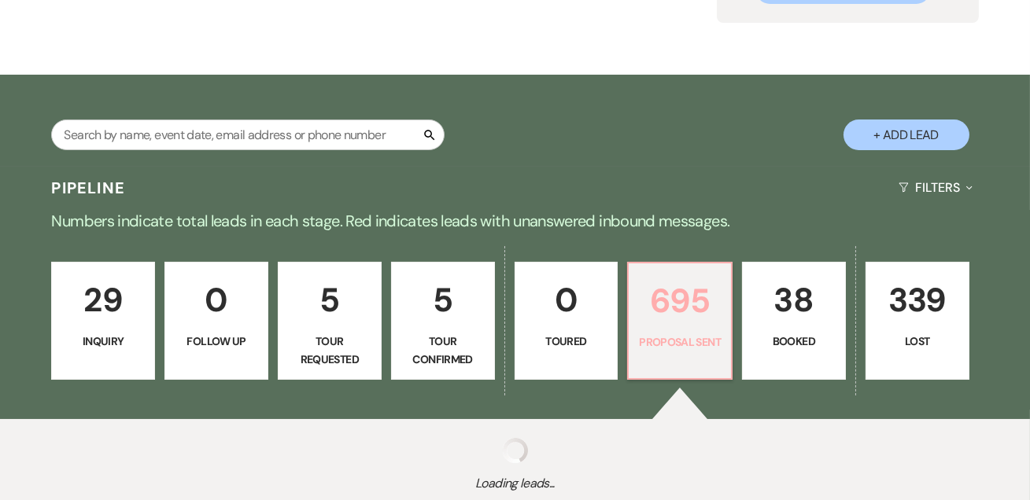
select select "6"
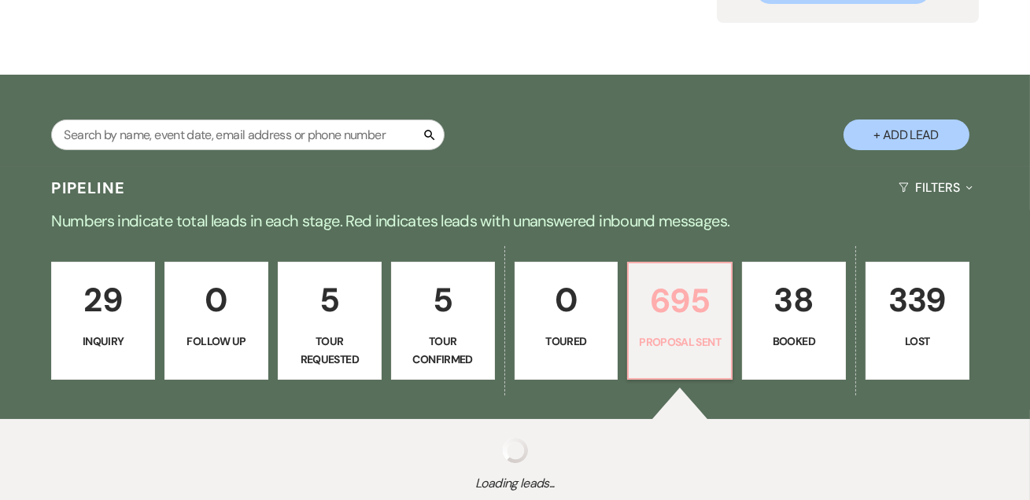
select select "6"
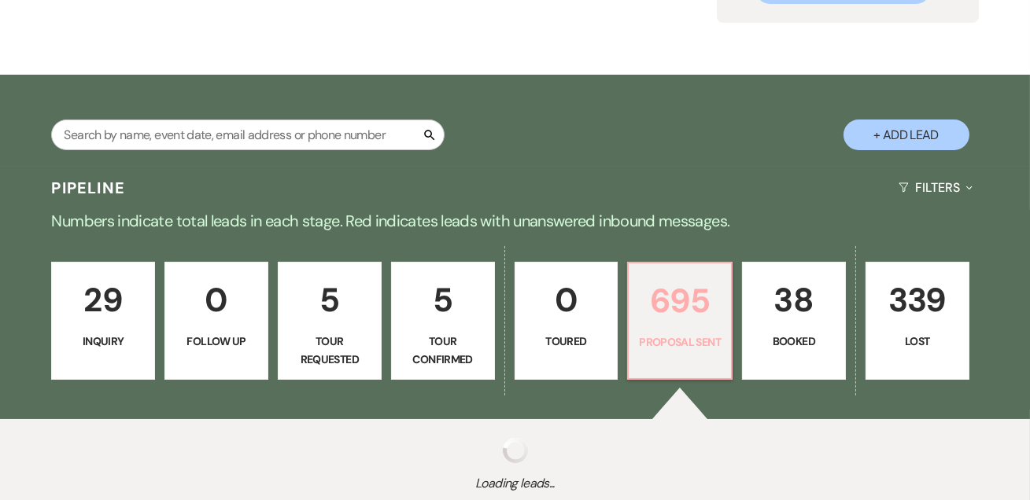
select select "6"
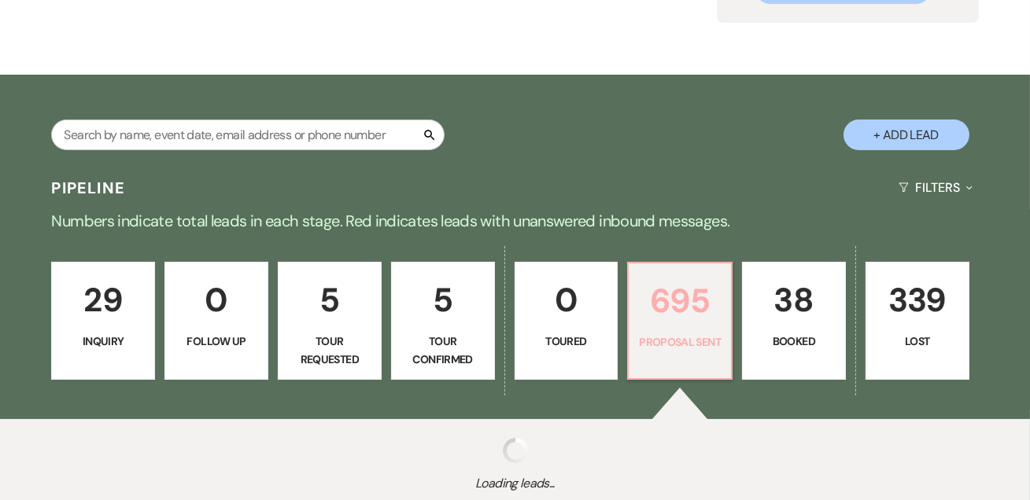
select select "6"
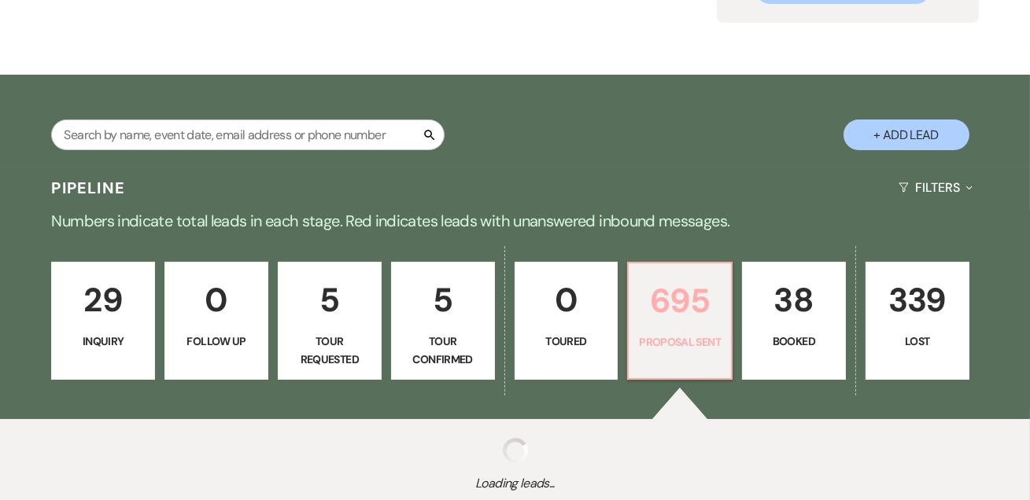
select select "6"
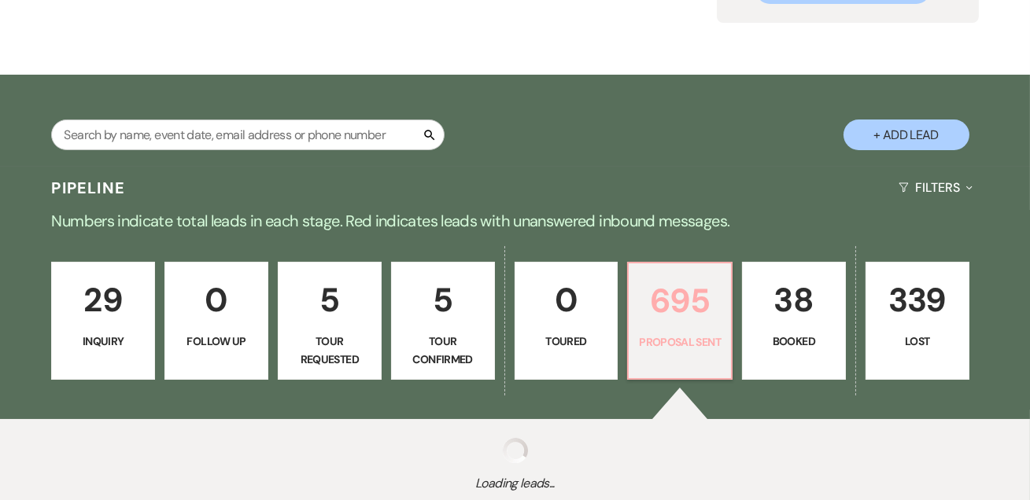
select select "6"
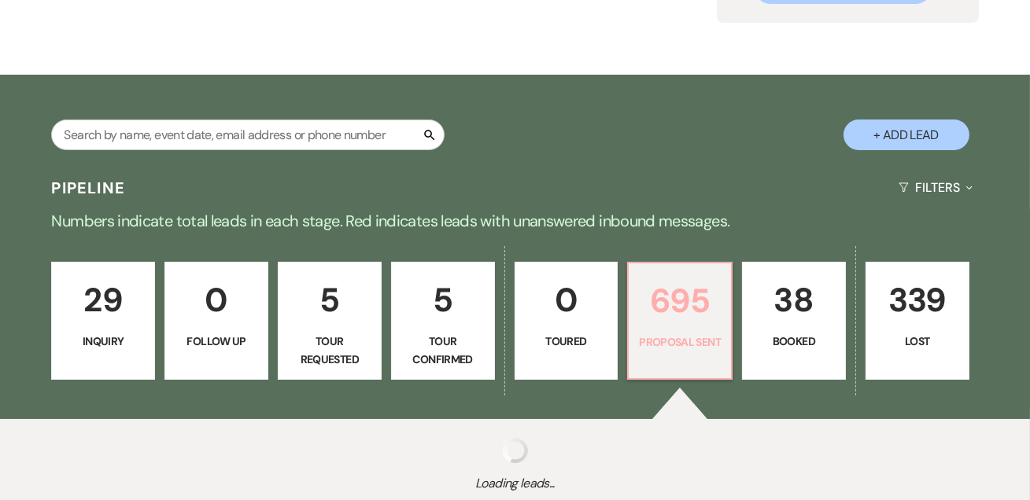
select select "6"
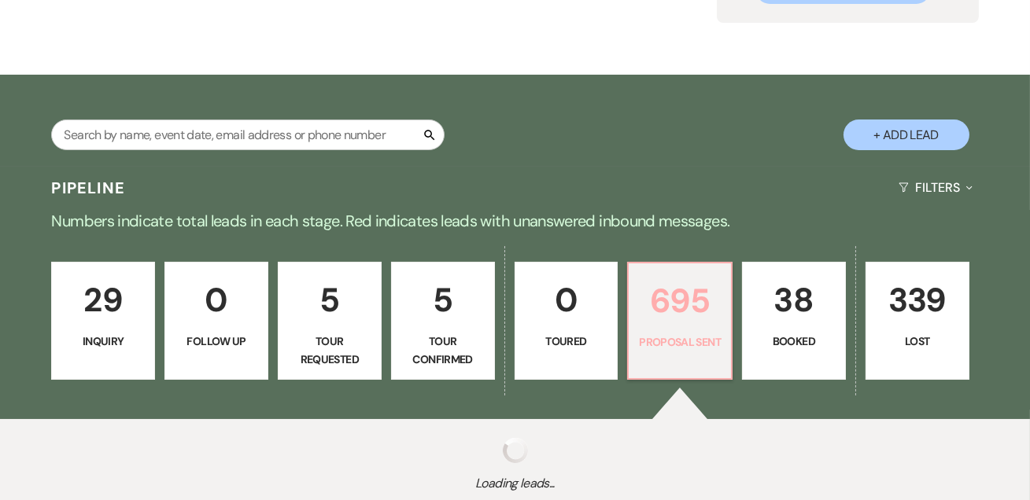
select select "6"
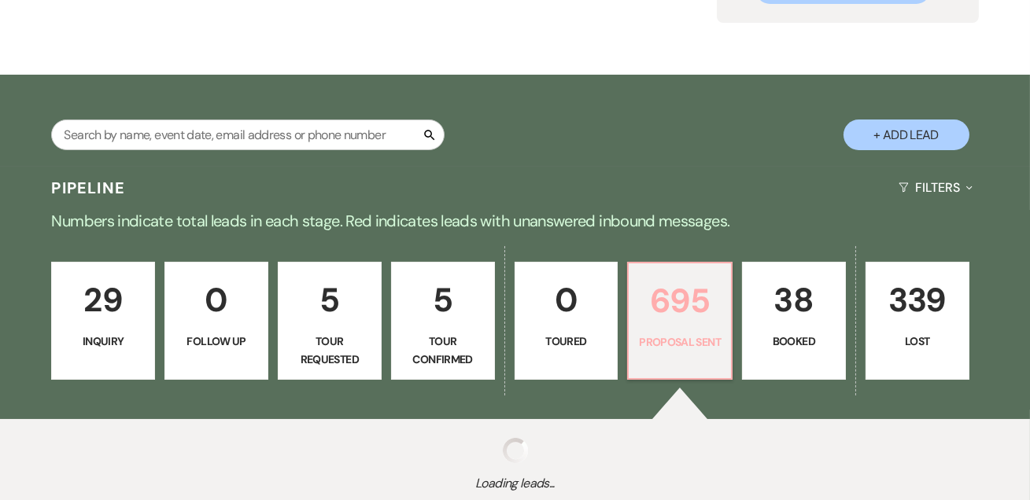
select select "6"
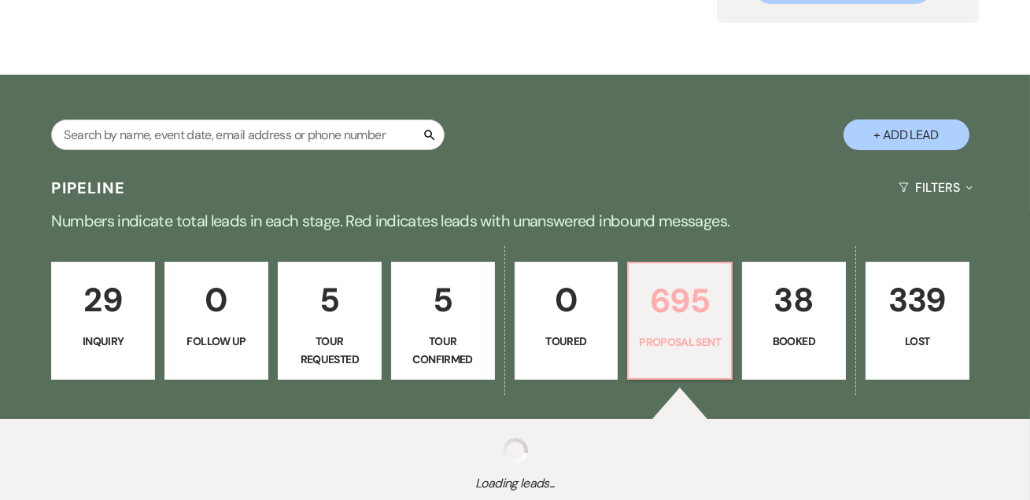
select select "6"
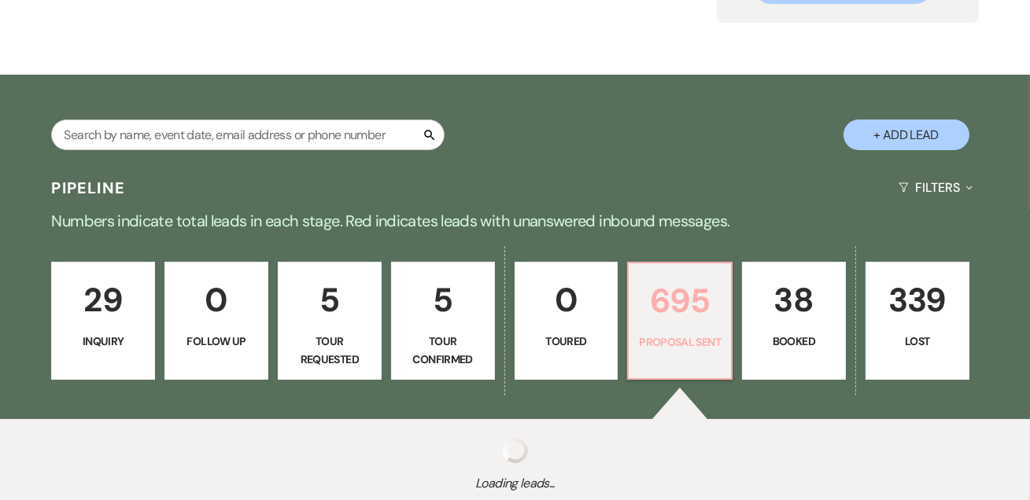
select select "6"
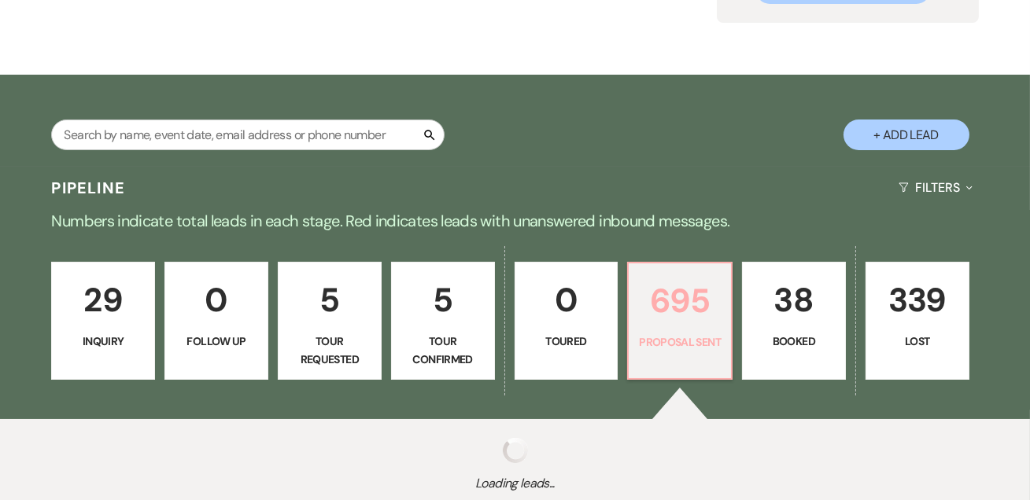
select select "6"
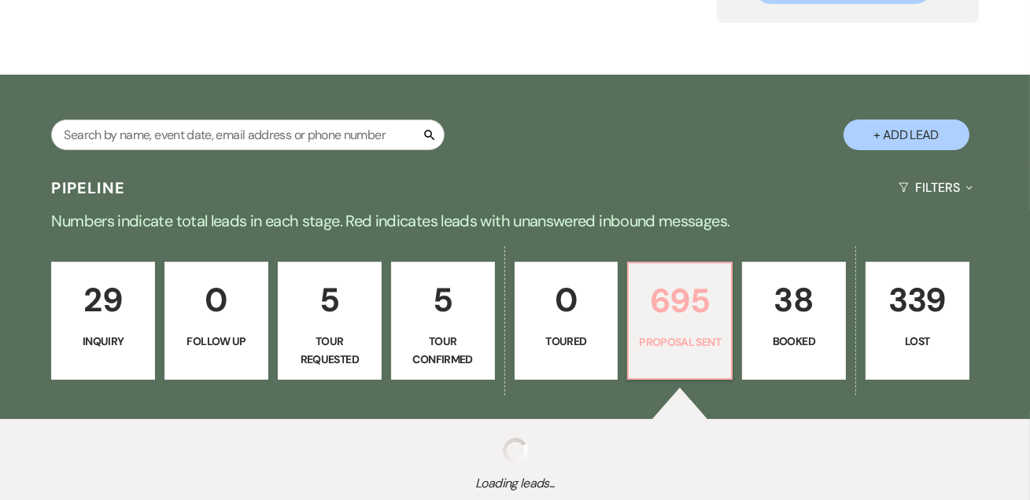
select select "6"
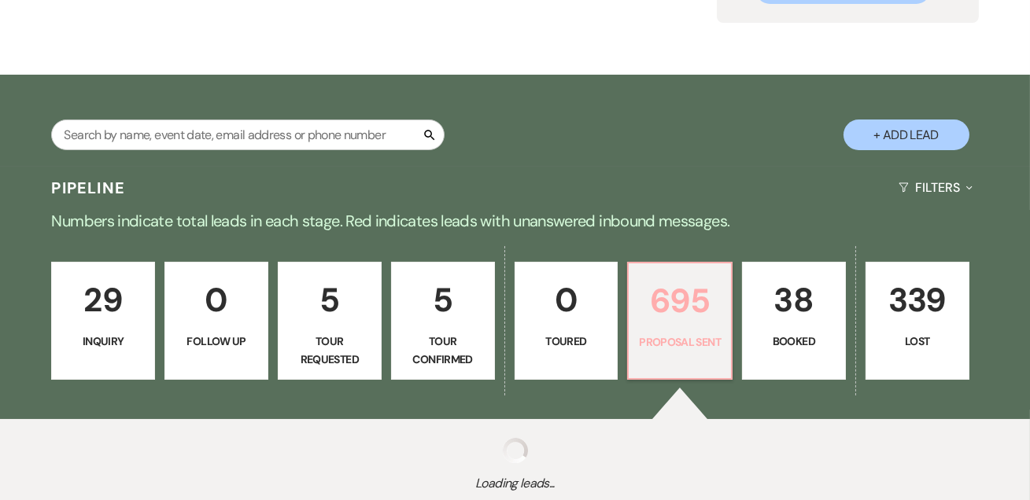
select select "6"
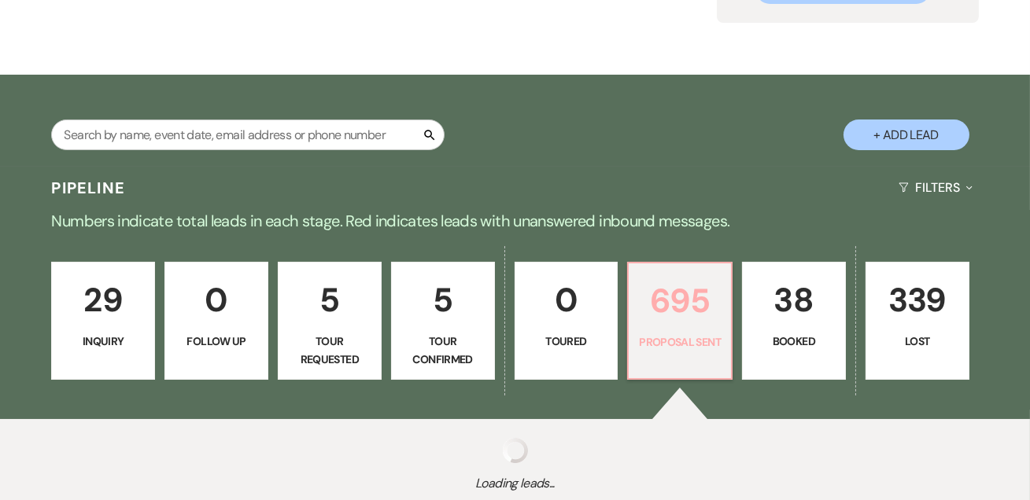
select select "6"
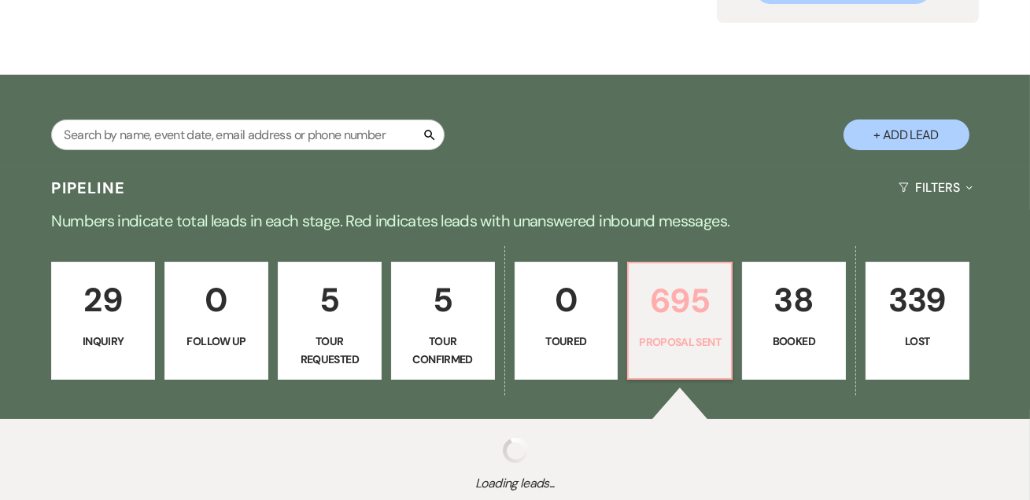
select select "6"
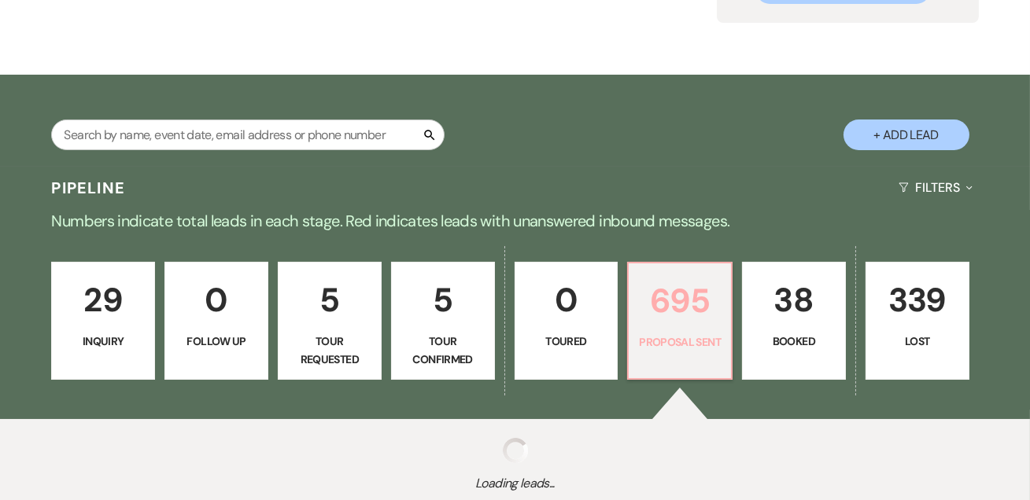
select select "6"
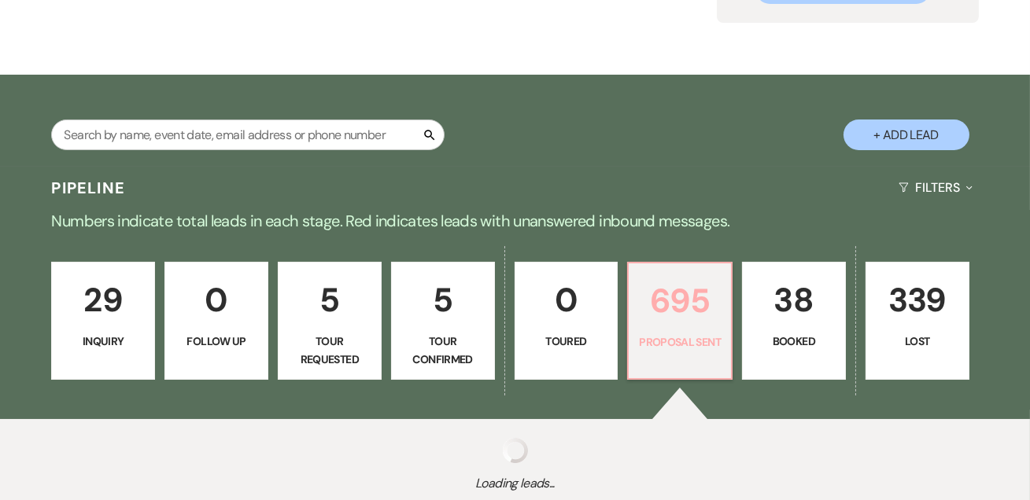
select select "6"
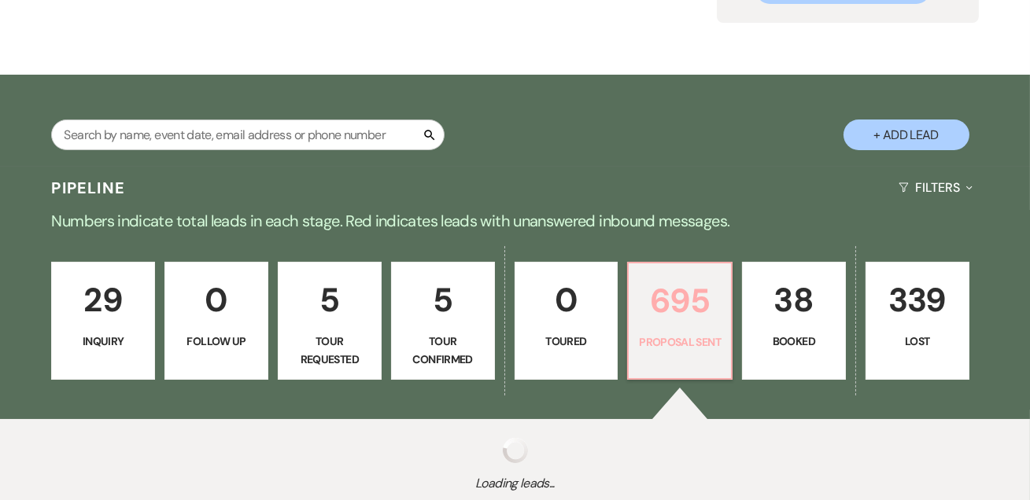
select select "6"
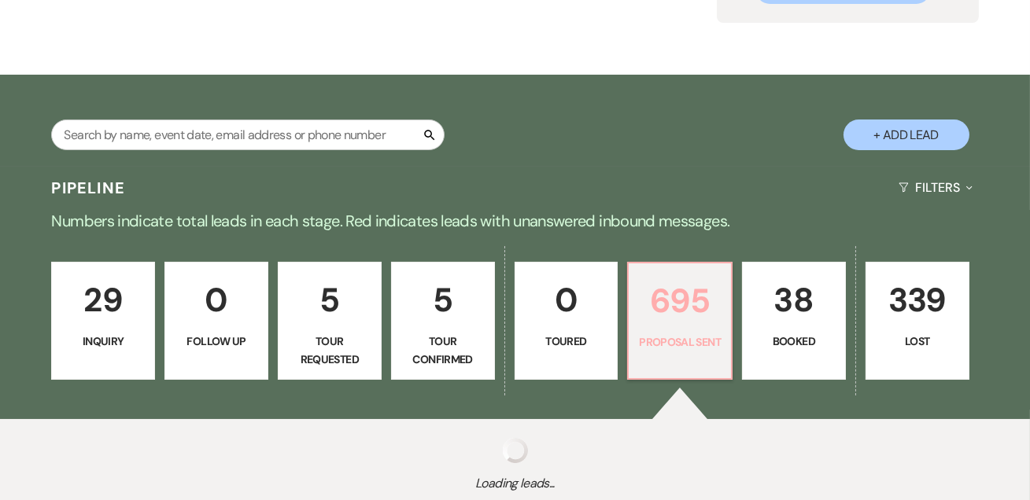
select select "6"
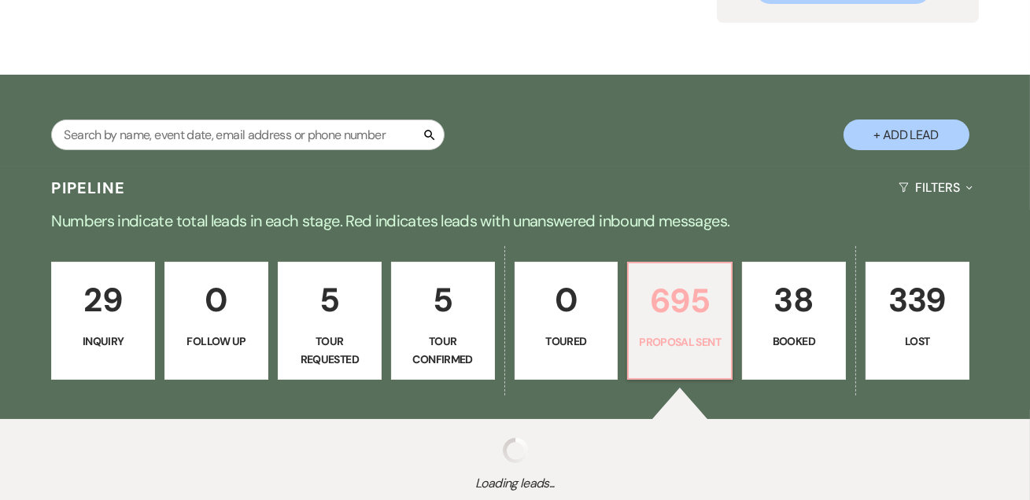
select select "6"
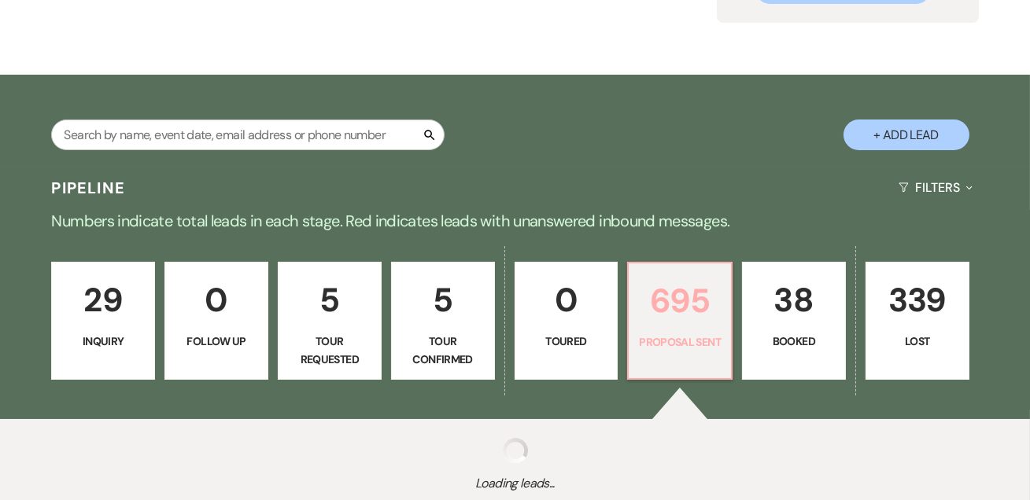
select select "6"
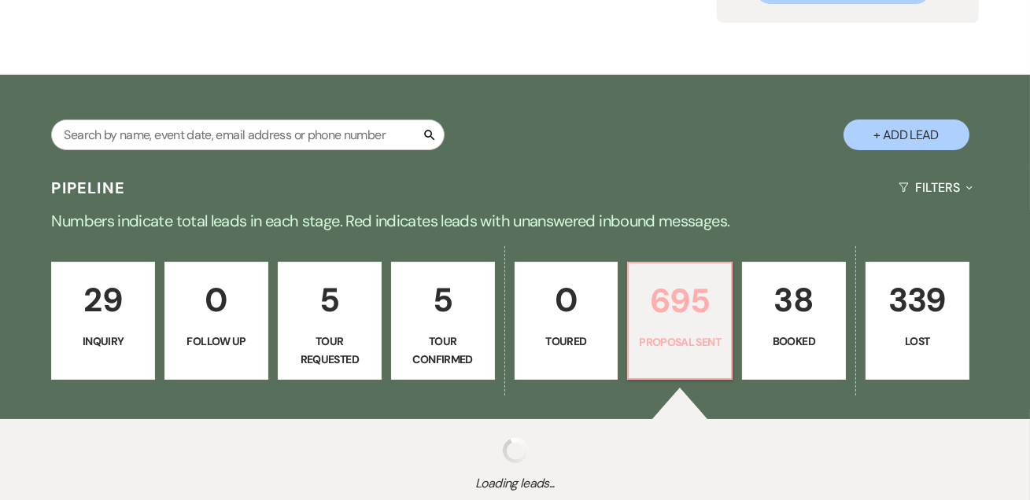
select select "6"
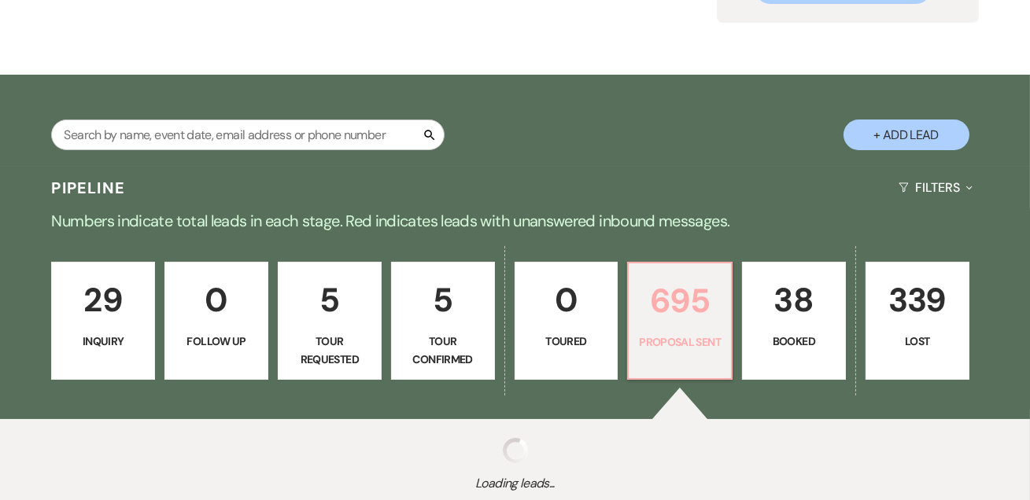
select select "6"
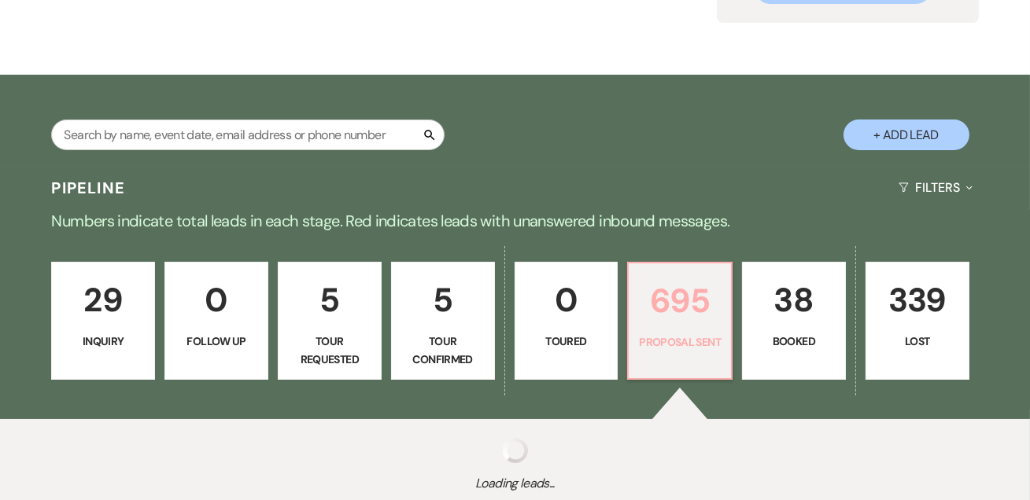
select select "6"
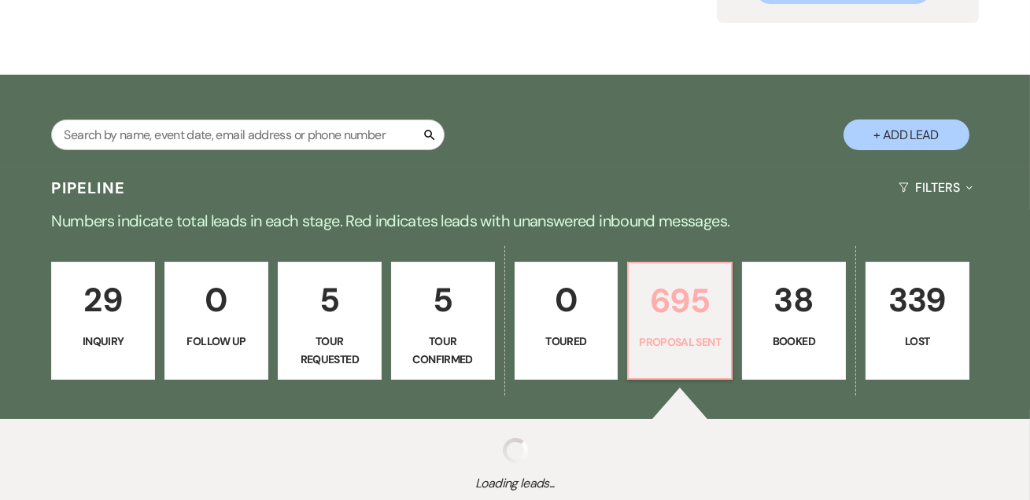
select select "6"
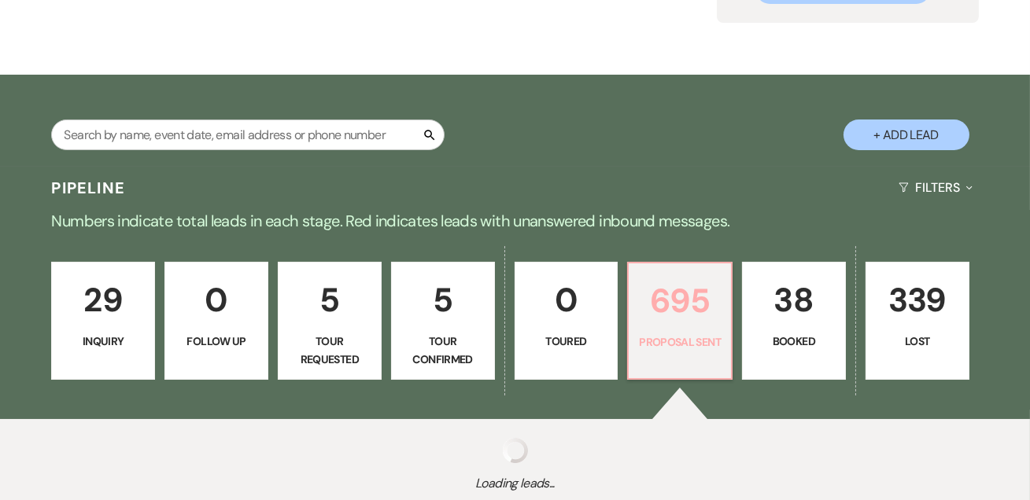
select select "6"
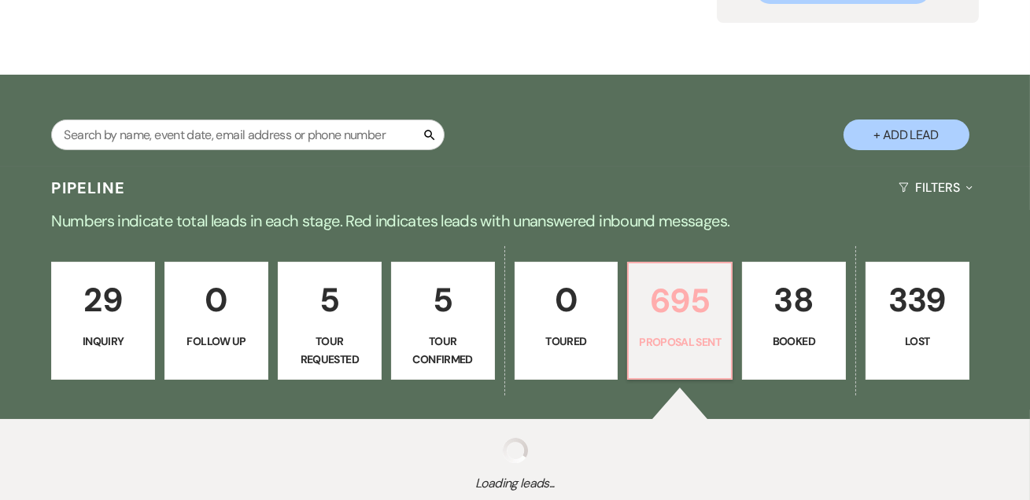
select select "6"
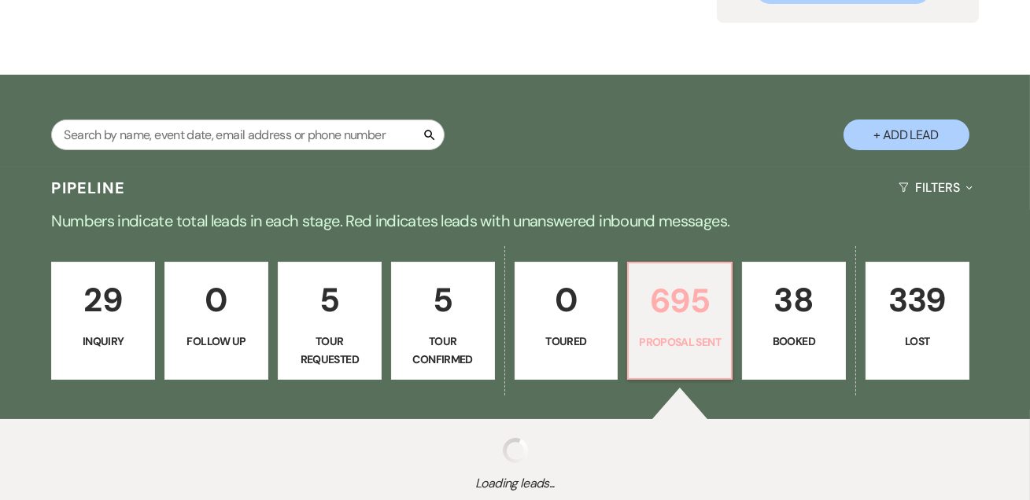
select select "6"
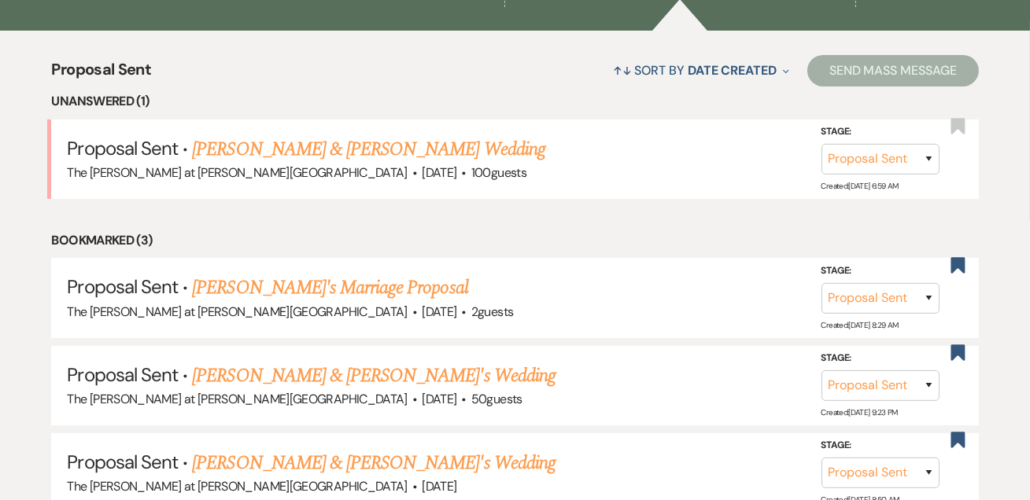
scroll to position [589, 0]
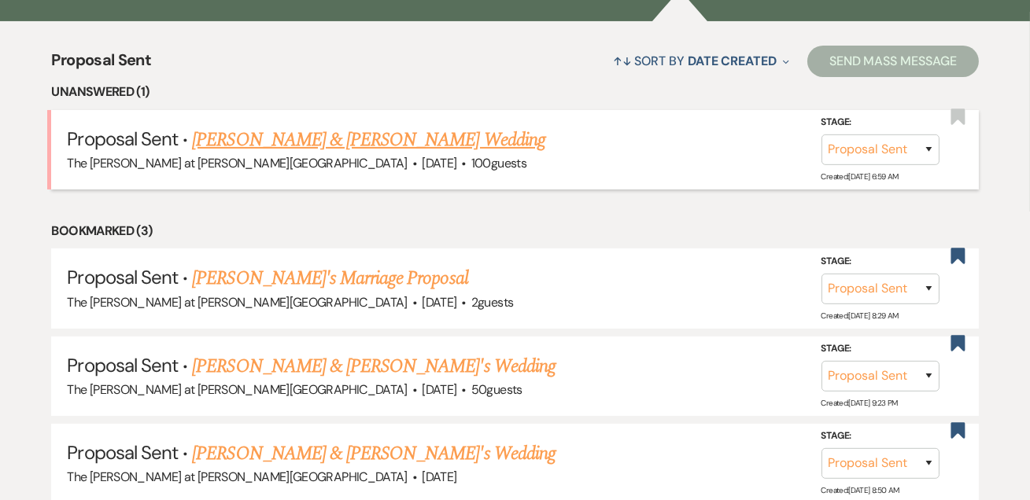
click at [408, 131] on link "[PERSON_NAME] & [PERSON_NAME] Wedding" at bounding box center [368, 140] width 353 height 28
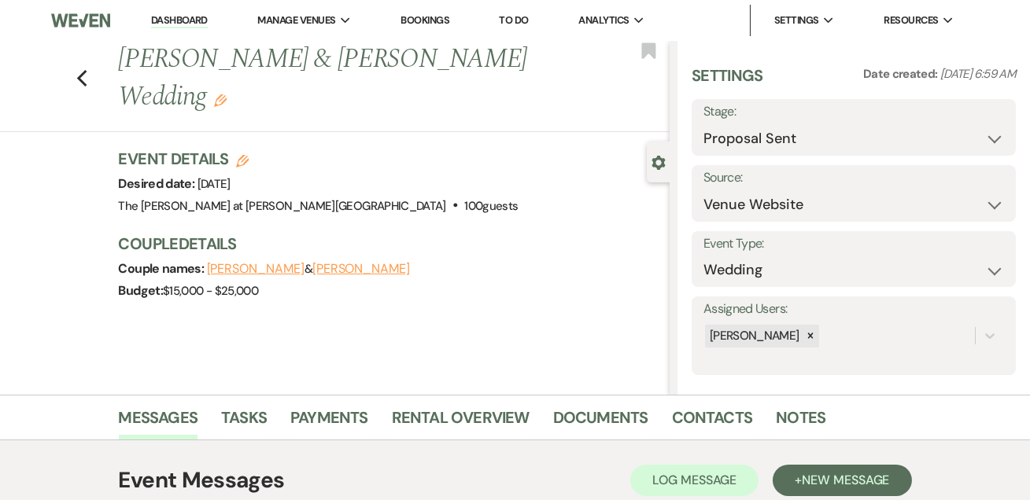
click at [186, 20] on link "Dashboard" at bounding box center [179, 20] width 57 height 15
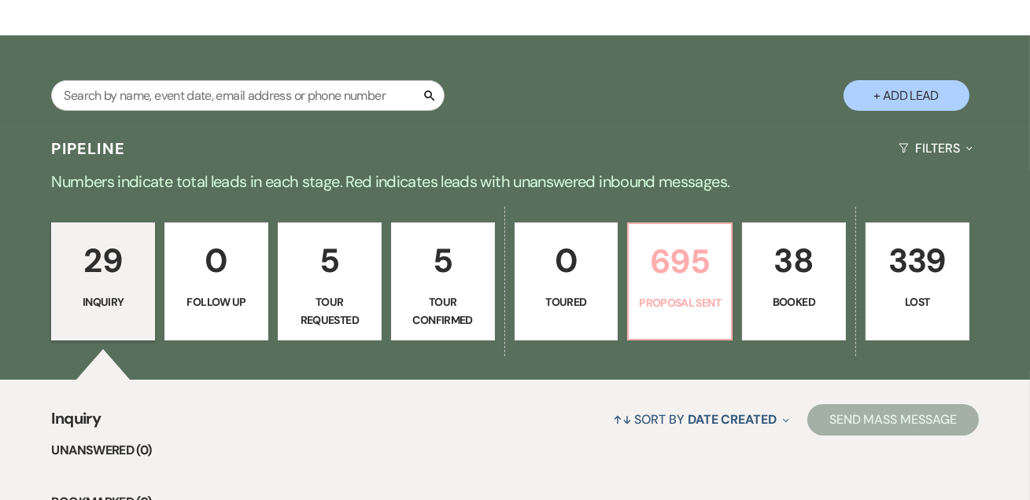
scroll to position [286, 0]
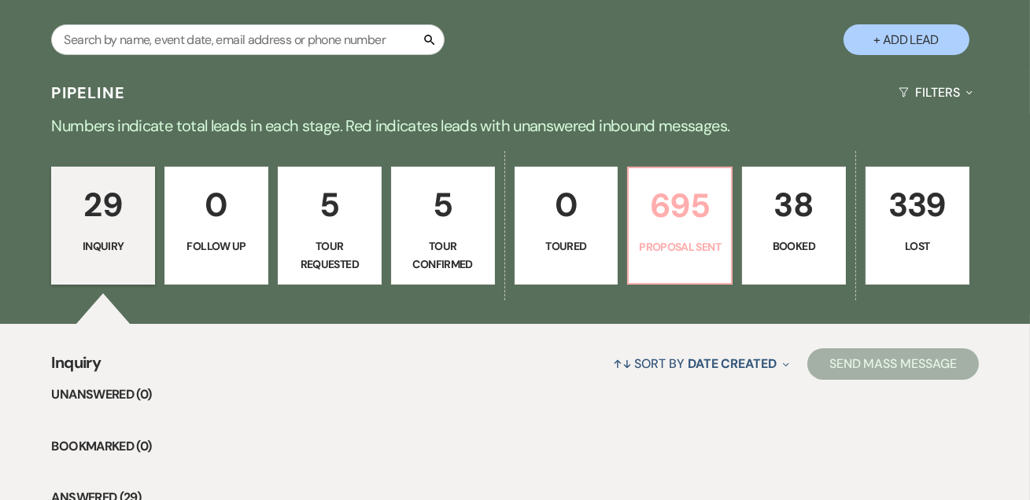
click at [670, 224] on p "695" at bounding box center [679, 205] width 83 height 53
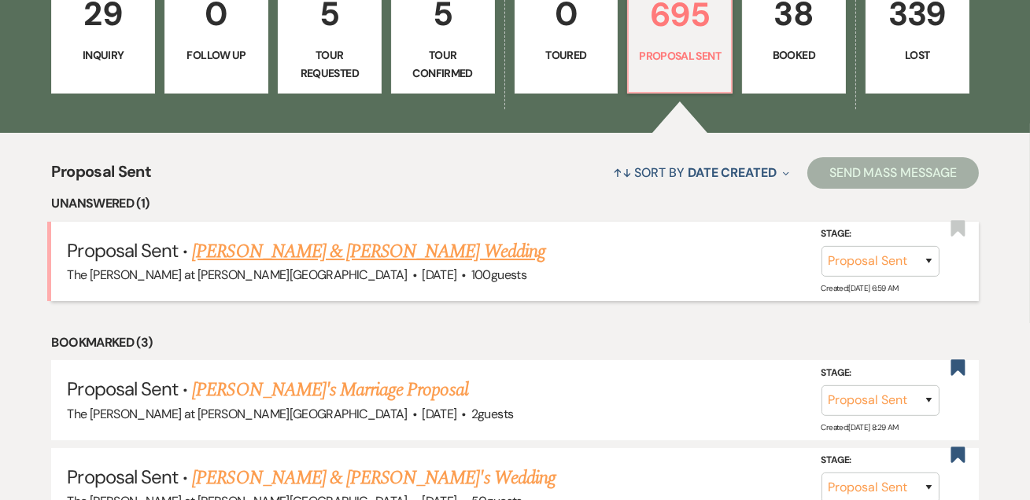
click at [294, 253] on link "[PERSON_NAME] & [PERSON_NAME] Wedding" at bounding box center [368, 252] width 353 height 28
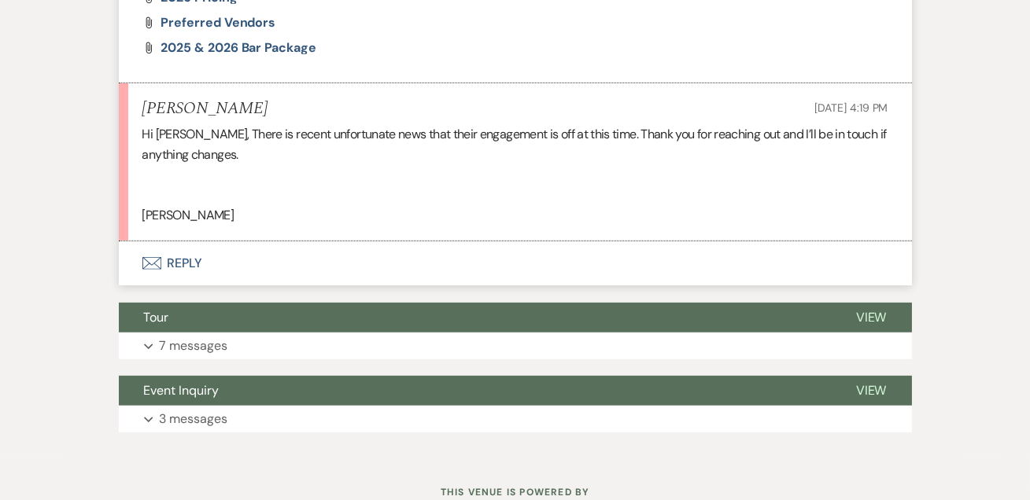
scroll to position [1765, 0]
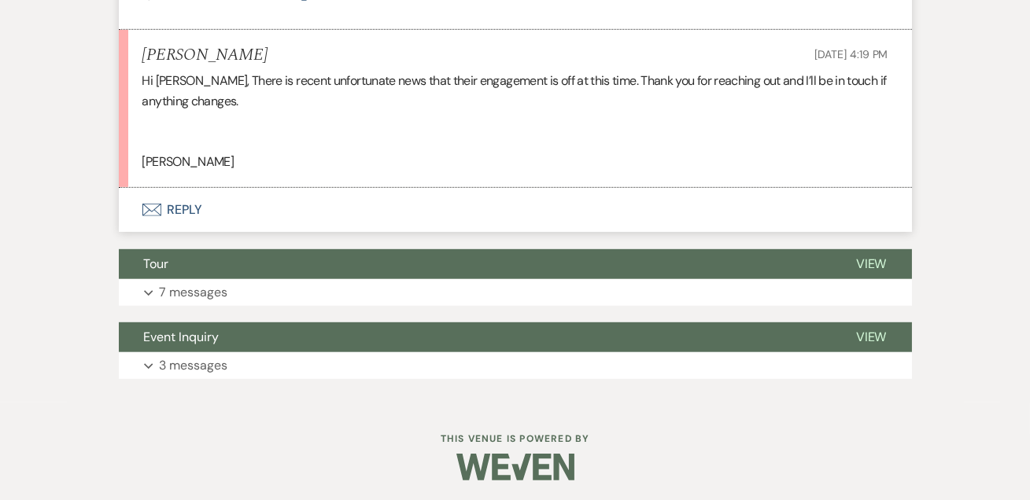
click at [183, 203] on button "Envelope Reply" at bounding box center [515, 210] width 793 height 44
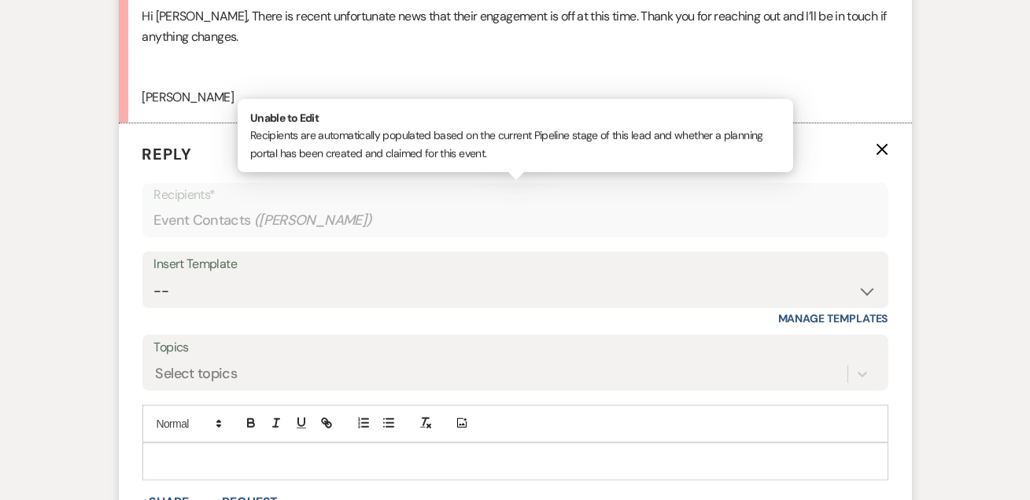
scroll to position [1863, 0]
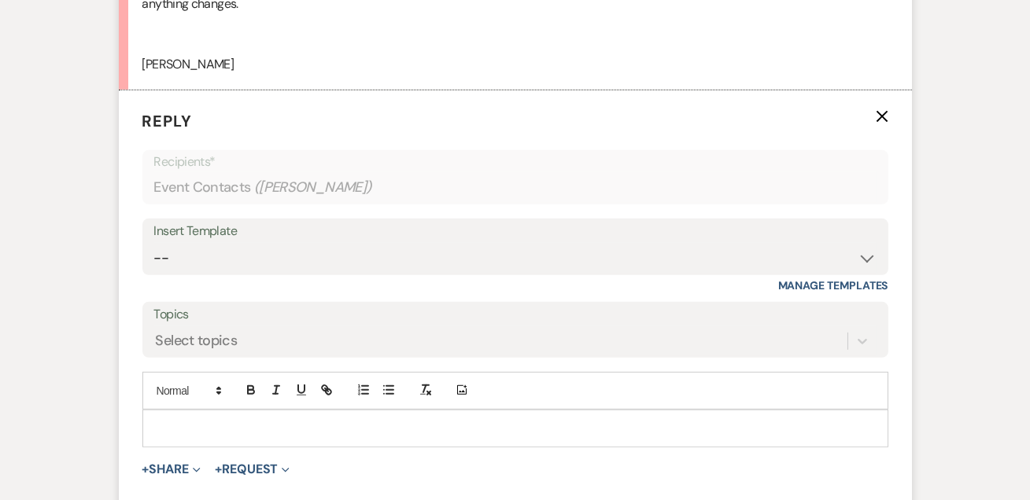
click at [274, 429] on p at bounding box center [515, 428] width 721 height 17
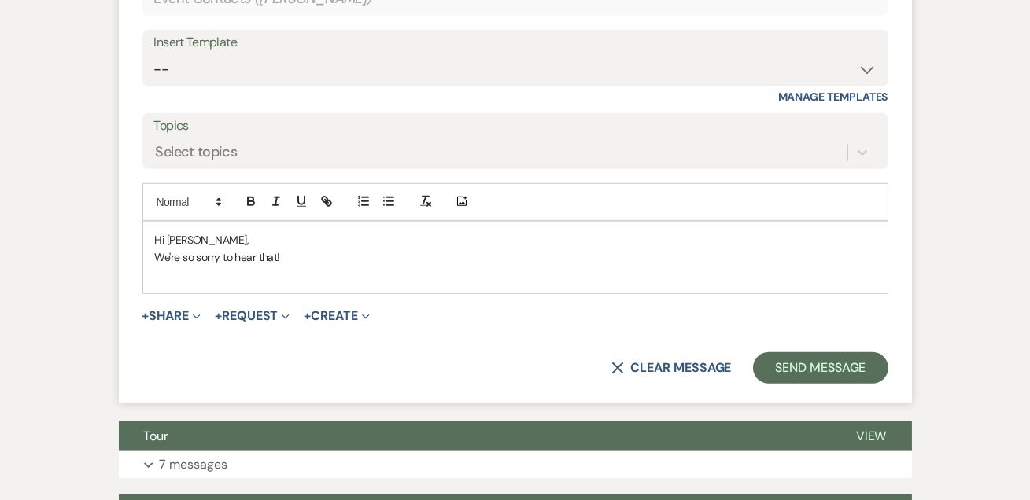
scroll to position [2053, 0]
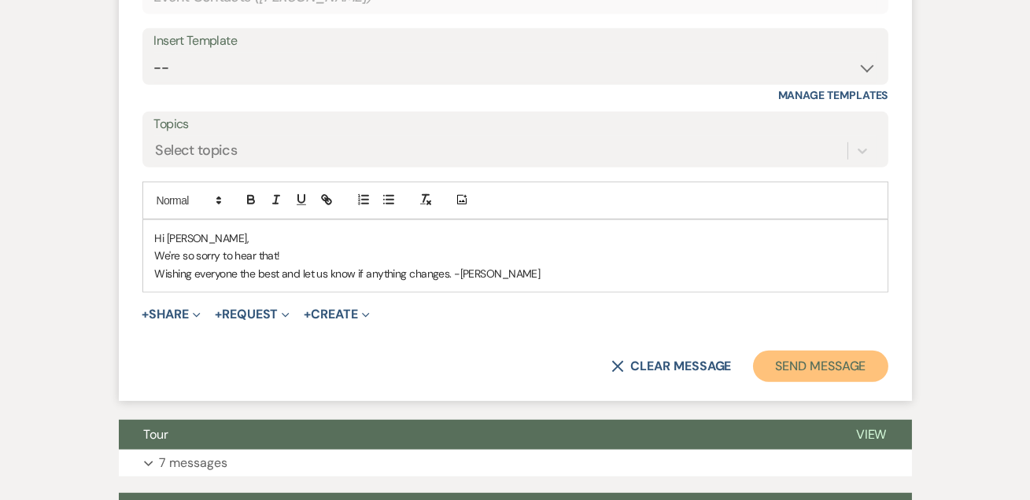
click at [774, 358] on button "Send Message" at bounding box center [820, 366] width 135 height 31
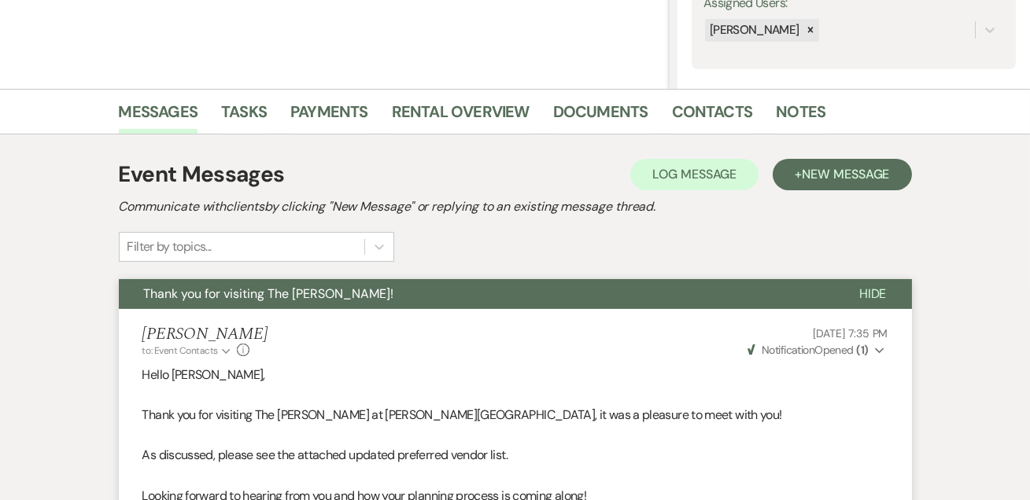
scroll to position [0, 0]
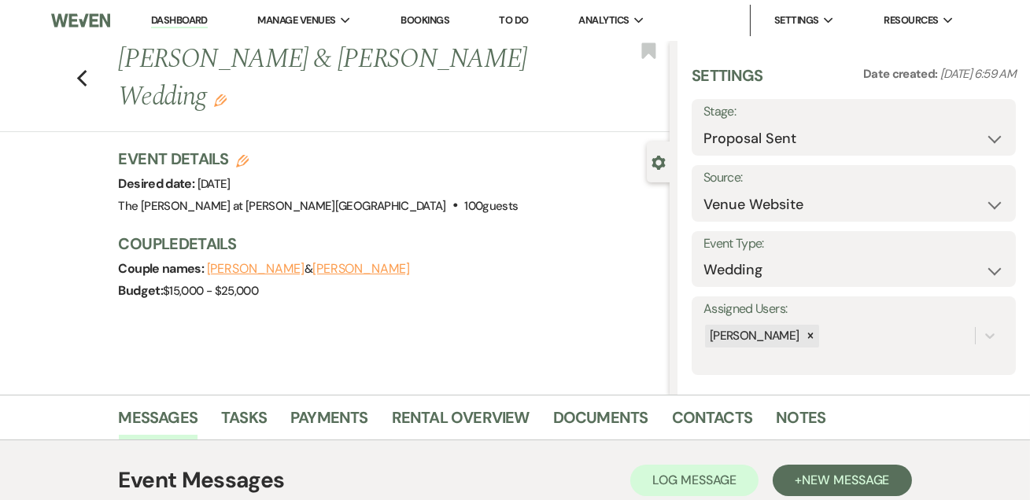
click at [847, 118] on label "Stage:" at bounding box center [853, 112] width 301 height 23
click at [846, 131] on select "Inquiry Follow Up Tour Requested Tour Confirmed Toured Proposal Sent Booked Lost" at bounding box center [853, 139] width 301 height 31
click at [703, 124] on select "Inquiry Follow Up Tour Requested Tour Confirmed Toured Proposal Sent Booked Lost" at bounding box center [853, 139] width 301 height 31
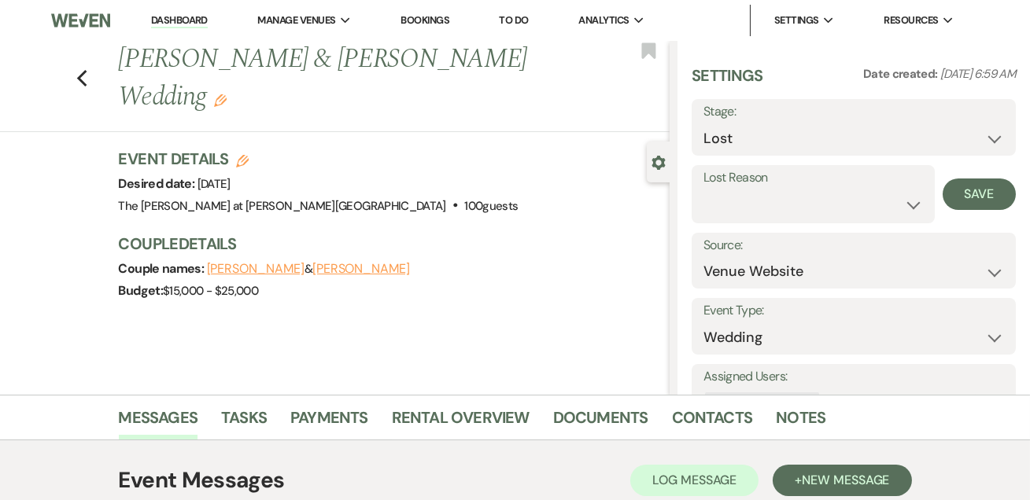
click at [790, 186] on label "Lost Reason" at bounding box center [813, 178] width 220 height 23
click at [801, 199] on select "Booked Elsewhere Budget Date Unavailable No Response Not a Good Match Capacity …" at bounding box center [813, 205] width 220 height 31
click at [703, 190] on select "Booked Elsewhere Budget Date Unavailable No Response Not a Good Match Capacity …" at bounding box center [813, 205] width 220 height 31
click at [902, 208] on input "Other" at bounding box center [898, 205] width 84 height 31
click at [962, 195] on button "Save" at bounding box center [988, 194] width 56 height 31
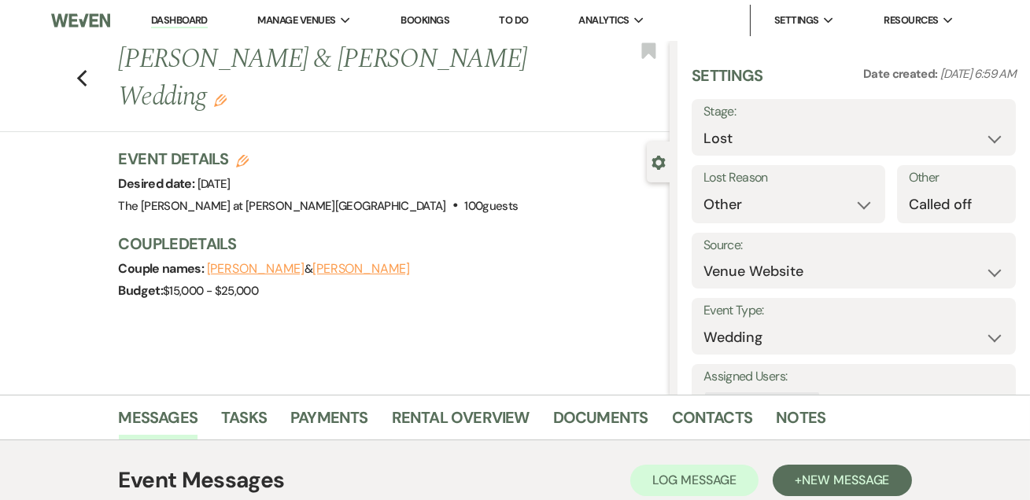
click at [173, 22] on link "Dashboard" at bounding box center [179, 20] width 57 height 15
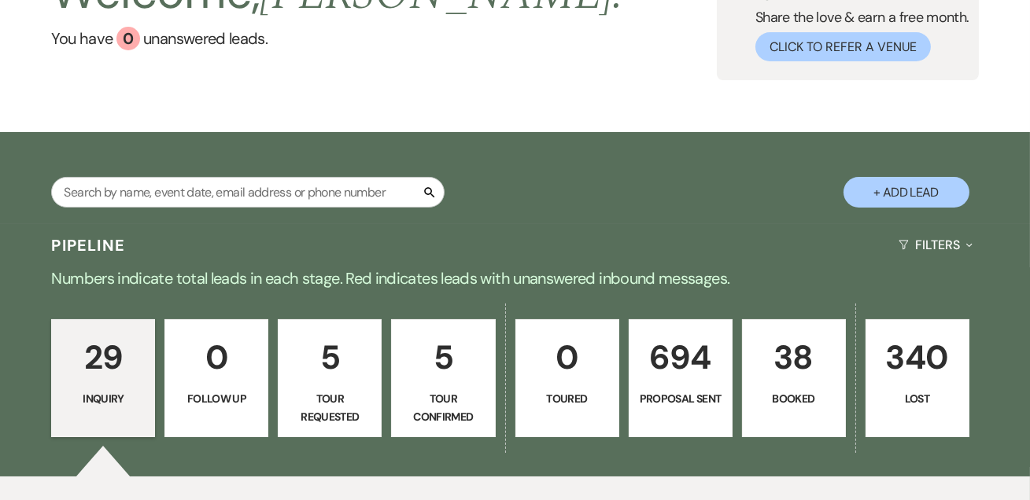
scroll to position [95, 0]
